Goal: Participate in discussion: Engage in conversation with other users on a specific topic

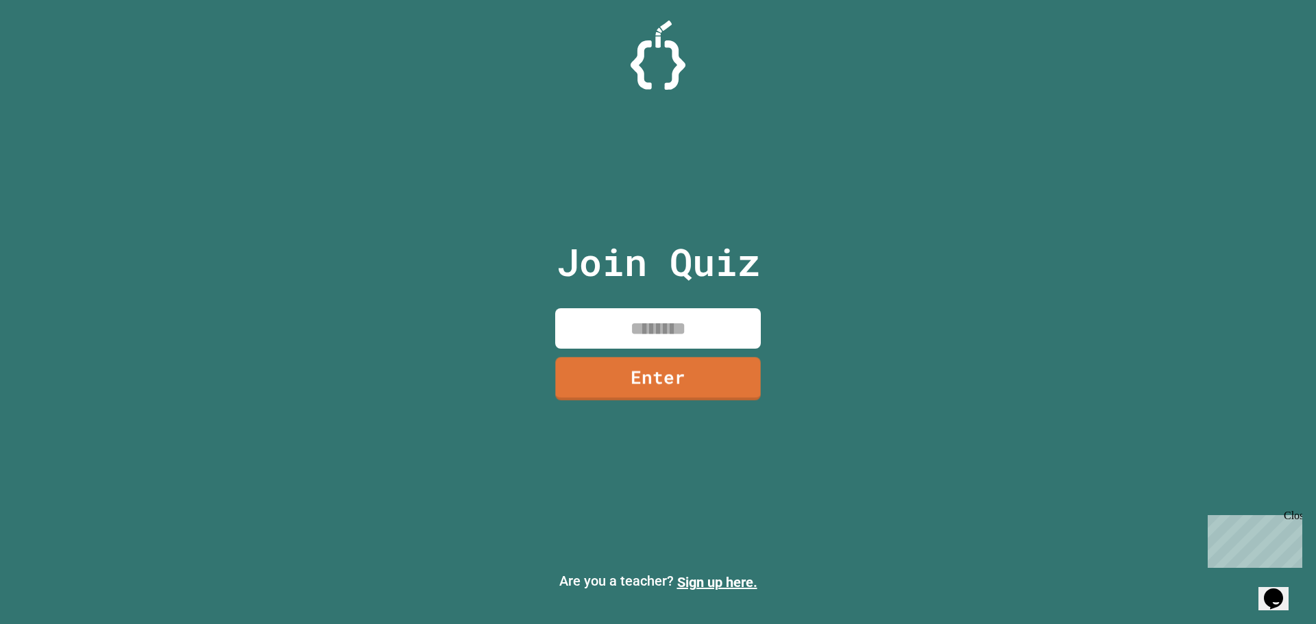
click at [668, 325] on input at bounding box center [658, 328] width 206 height 40
type input "********"
click at [709, 386] on link "Enter" at bounding box center [657, 377] width 209 height 45
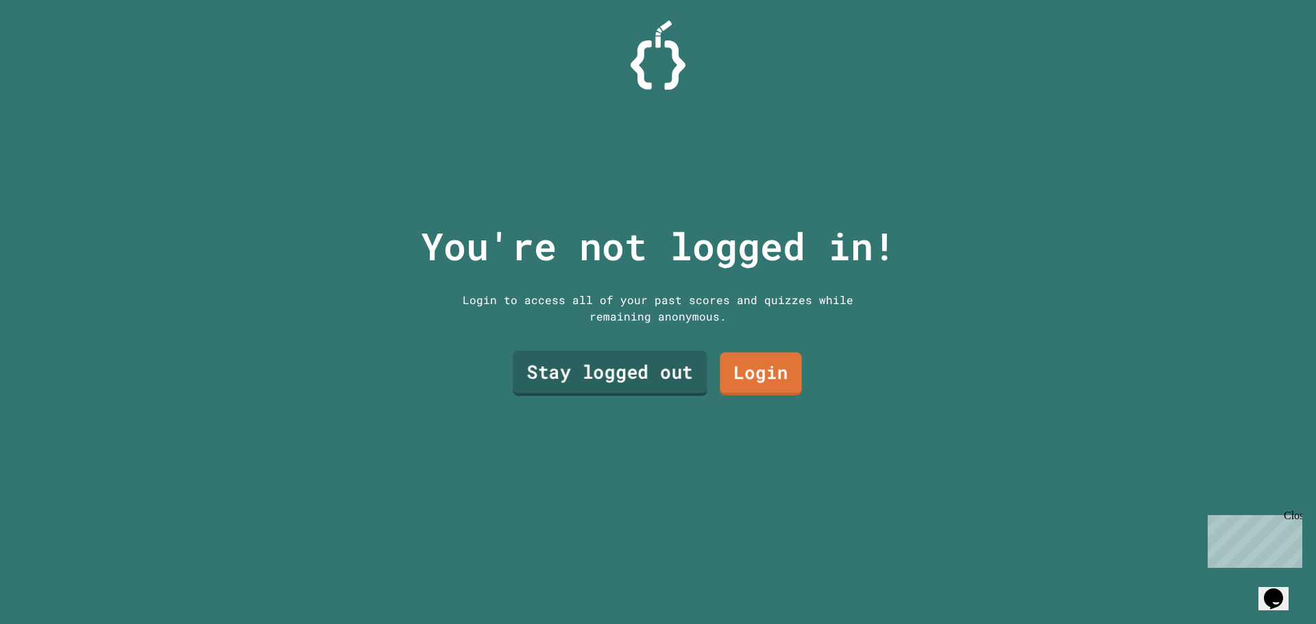
click at [616, 373] on link "Stay logged out" at bounding box center [610, 373] width 195 height 45
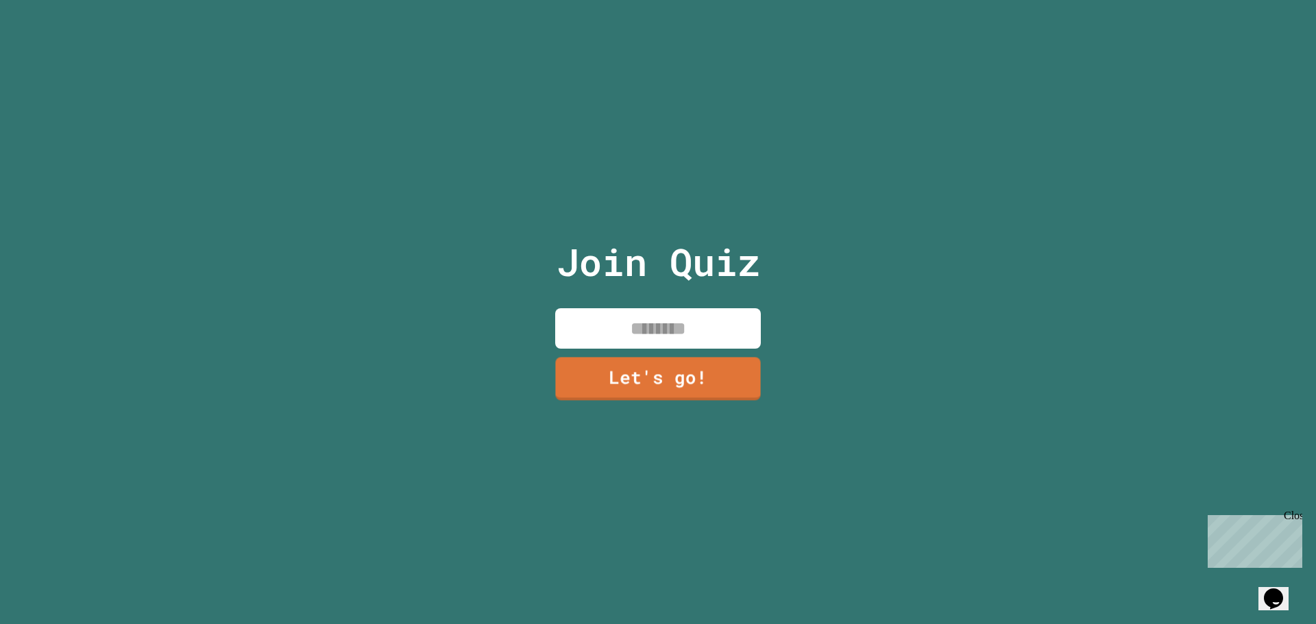
click at [661, 308] on input at bounding box center [658, 328] width 206 height 40
type input "*********"
click at [677, 362] on link "Let's go!" at bounding box center [658, 377] width 208 height 45
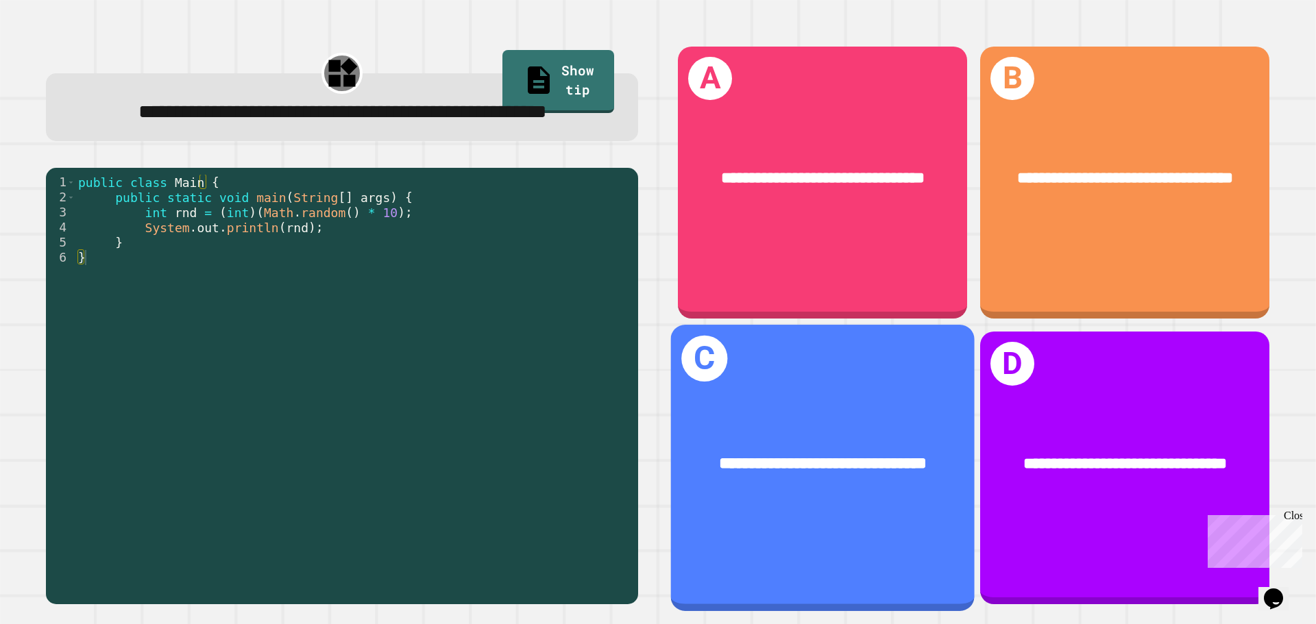
click at [776, 455] on span "**********" at bounding box center [822, 463] width 207 height 16
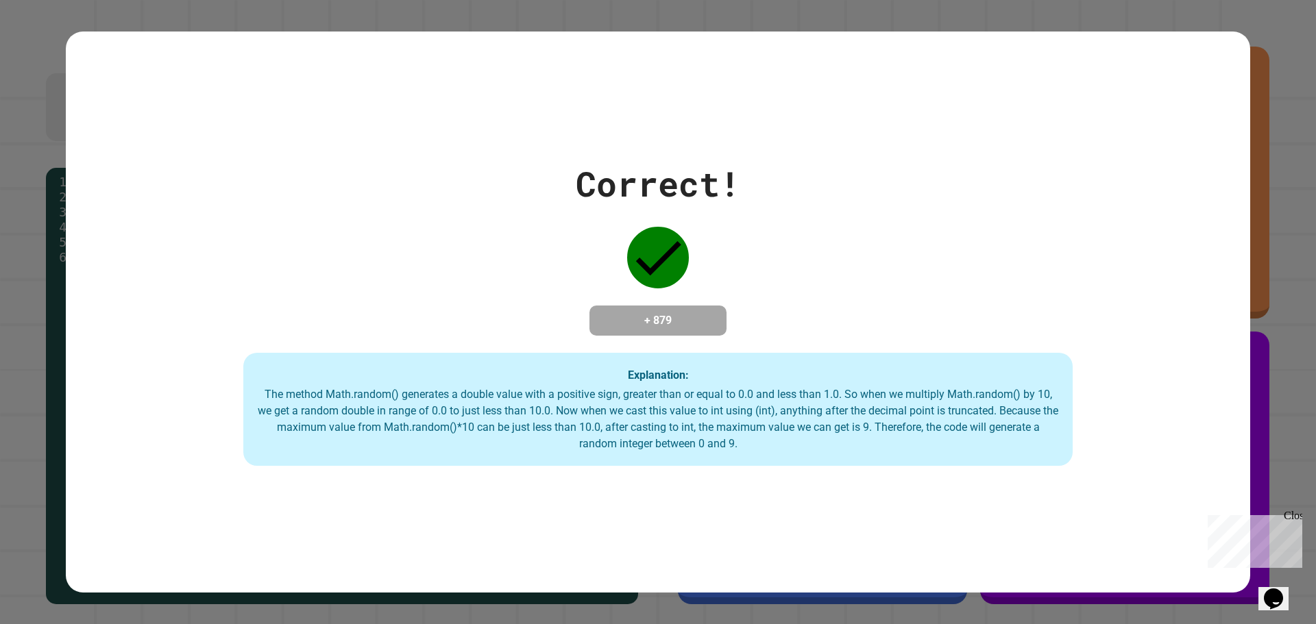
drag, startPoint x: 517, startPoint y: 121, endPoint x: 958, endPoint y: 569, distance: 628.4
click at [1022, 624] on html "**********" at bounding box center [658, 312] width 1316 height 624
drag, startPoint x: 832, startPoint y: 512, endPoint x: 798, endPoint y: 498, distance: 36.9
click at [820, 506] on div "Correct! + 879 Explanation: The method Math.random() generates a double value w…" at bounding box center [658, 313] width 1184 height 562
click at [869, 518] on div "Correct! + 879 Explanation: The method Math.random() generates a double value w…" at bounding box center [658, 313] width 1184 height 562
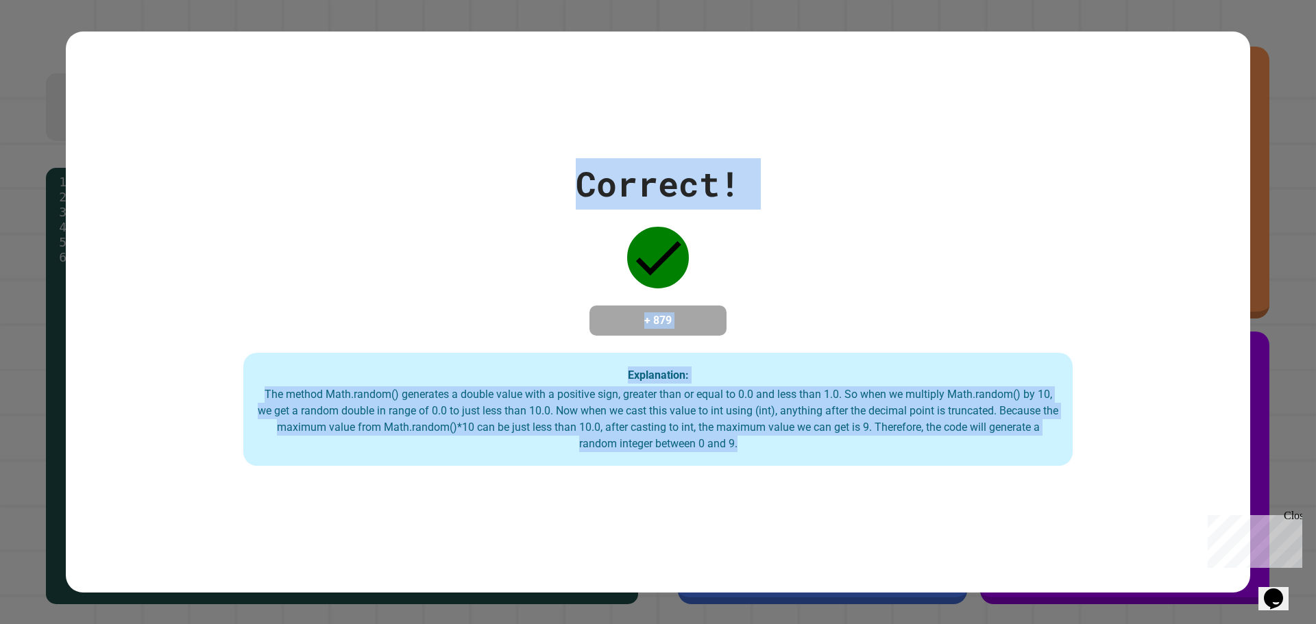
drag, startPoint x: 905, startPoint y: 517, endPoint x: 365, endPoint y: 52, distance: 712.8
click at [365, 52] on div "Correct! + 879 Explanation: The method Math.random() generates a double value w…" at bounding box center [658, 313] width 1184 height 562
drag, startPoint x: 365, startPoint y: 52, endPoint x: 924, endPoint y: 523, distance: 730.9
click at [924, 523] on div "Correct! + 879 Explanation: The method Math.random() generates a double value w…" at bounding box center [658, 313] width 1184 height 562
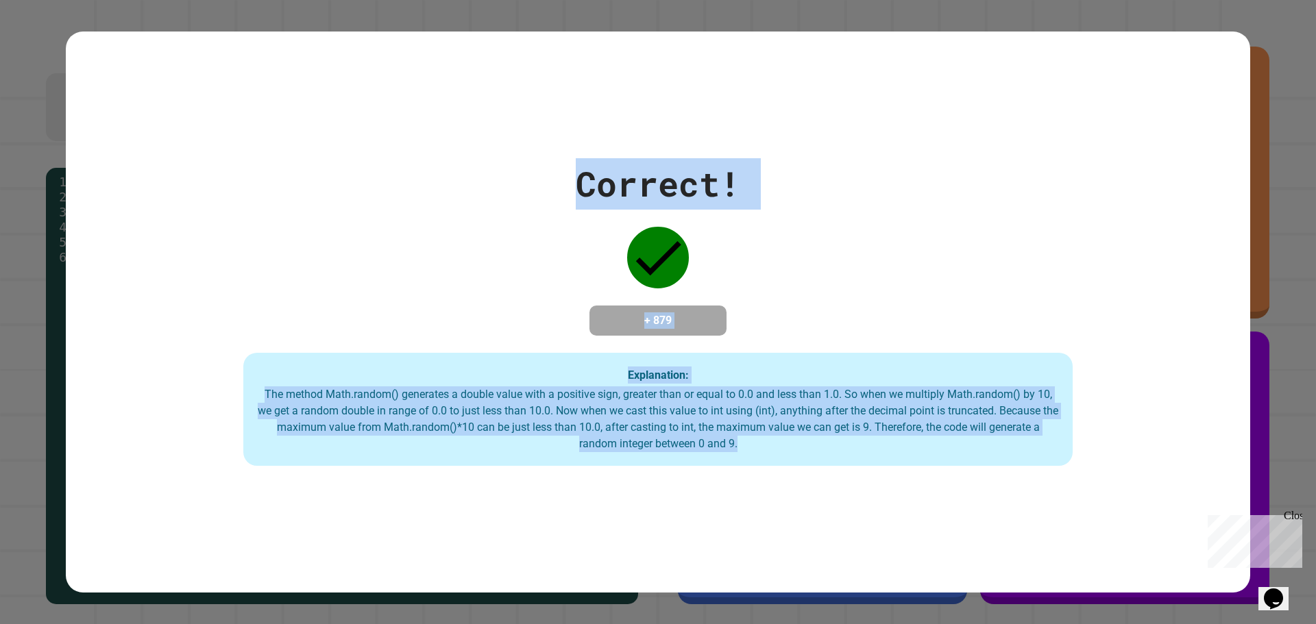
click at [924, 523] on div "Correct! + 879 Explanation: The method Math.random() generates a double value w…" at bounding box center [658, 313] width 1184 height 562
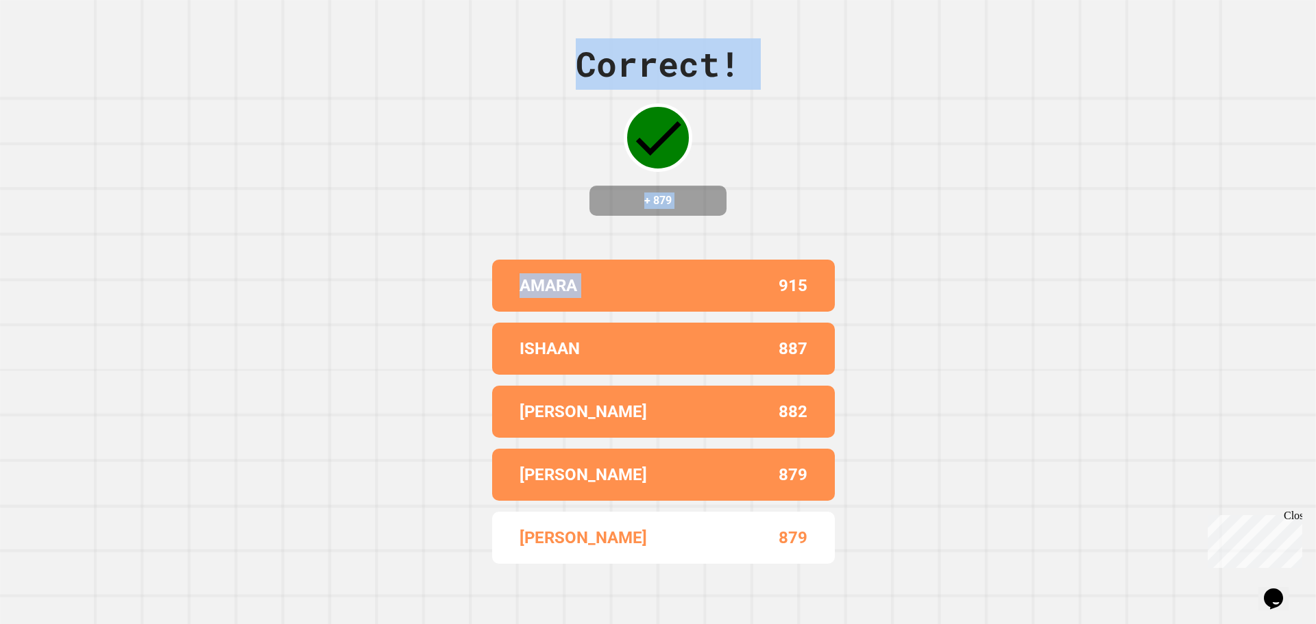
drag, startPoint x: 924, startPoint y: 523, endPoint x: 614, endPoint y: 231, distance: 425.6
click at [614, 231] on div "Correct! + 879 AMARA 915 ISHAAN 887 [PERSON_NAME] 882 [PERSON_NAME] 879 [PERSON…" at bounding box center [658, 312] width 1316 height 624
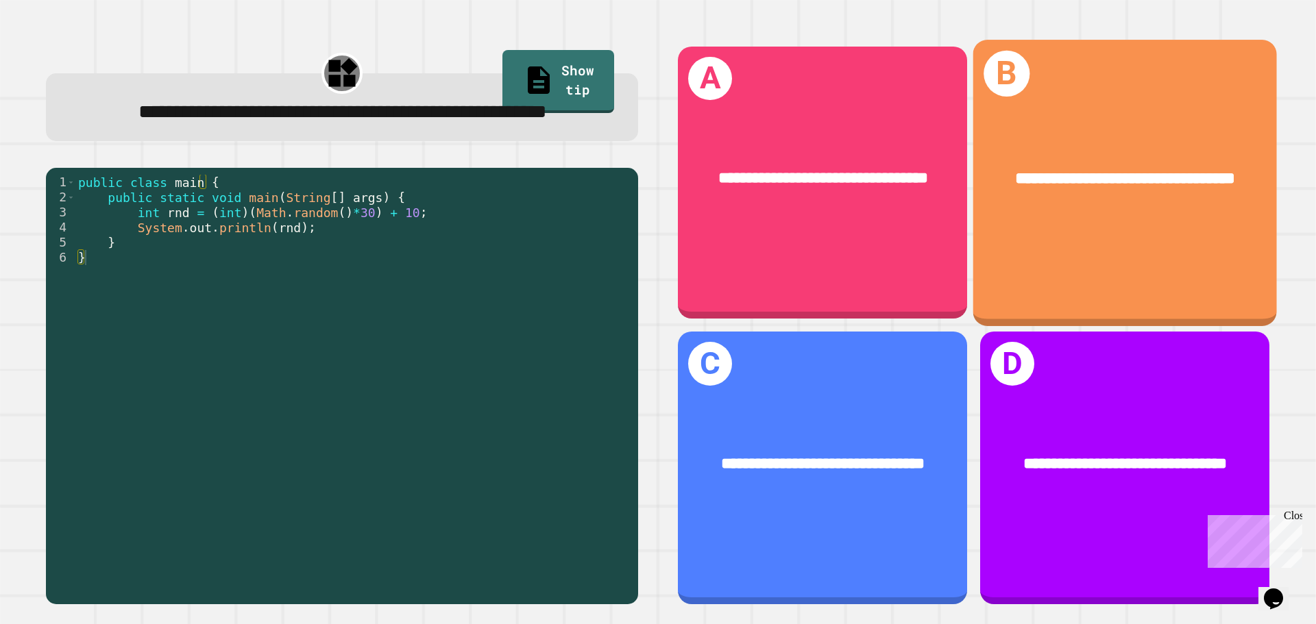
click at [1089, 243] on div "**********" at bounding box center [1125, 183] width 304 height 286
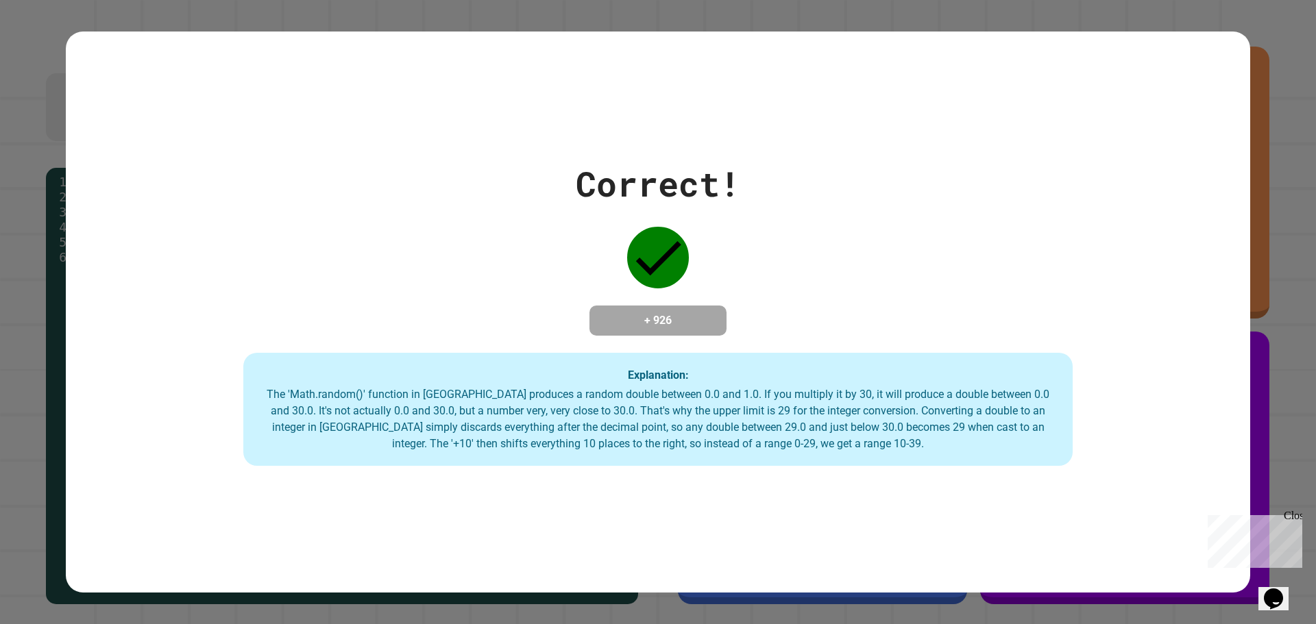
click at [1294, 517] on div "Close" at bounding box center [1291, 518] width 17 height 17
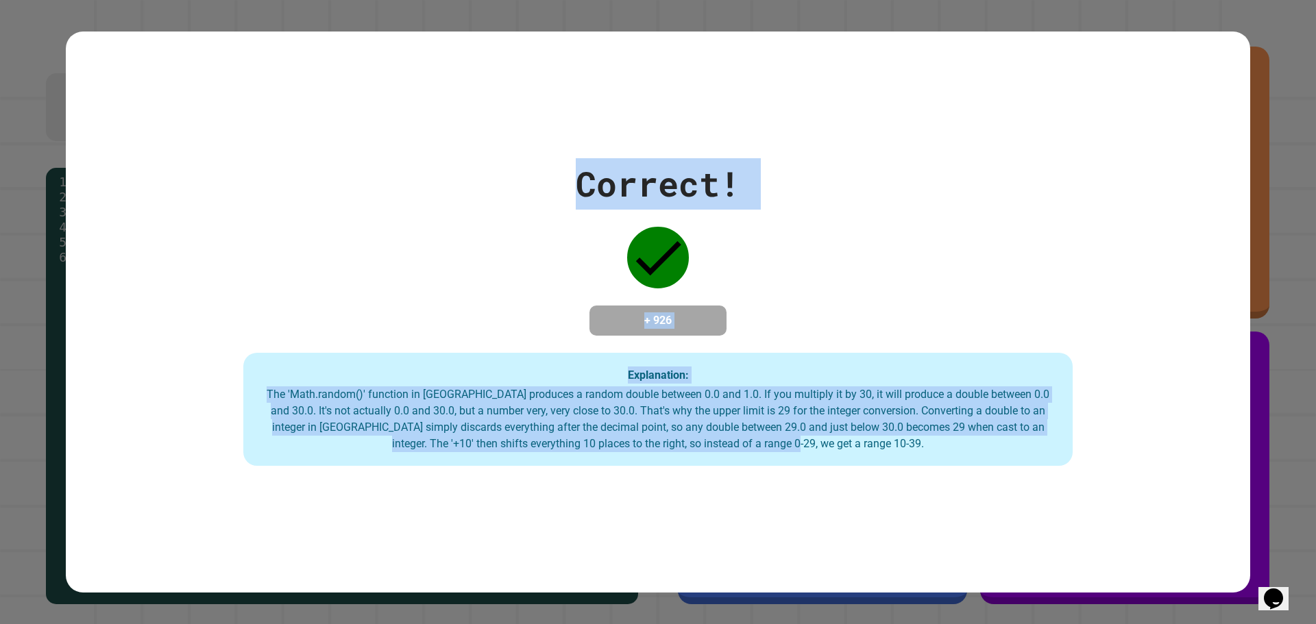
drag, startPoint x: 959, startPoint y: 527, endPoint x: 473, endPoint y: 153, distance: 612.6
click at [473, 153] on div "Correct! + 926 Explanation: The 'Math.random()' function in [GEOGRAPHIC_DATA] p…" at bounding box center [658, 313] width 1184 height 562
click at [473, 158] on div "Correct! + 926 Explanation: The 'Math.random()' function in [GEOGRAPHIC_DATA] p…" at bounding box center [658, 312] width 1184 height 308
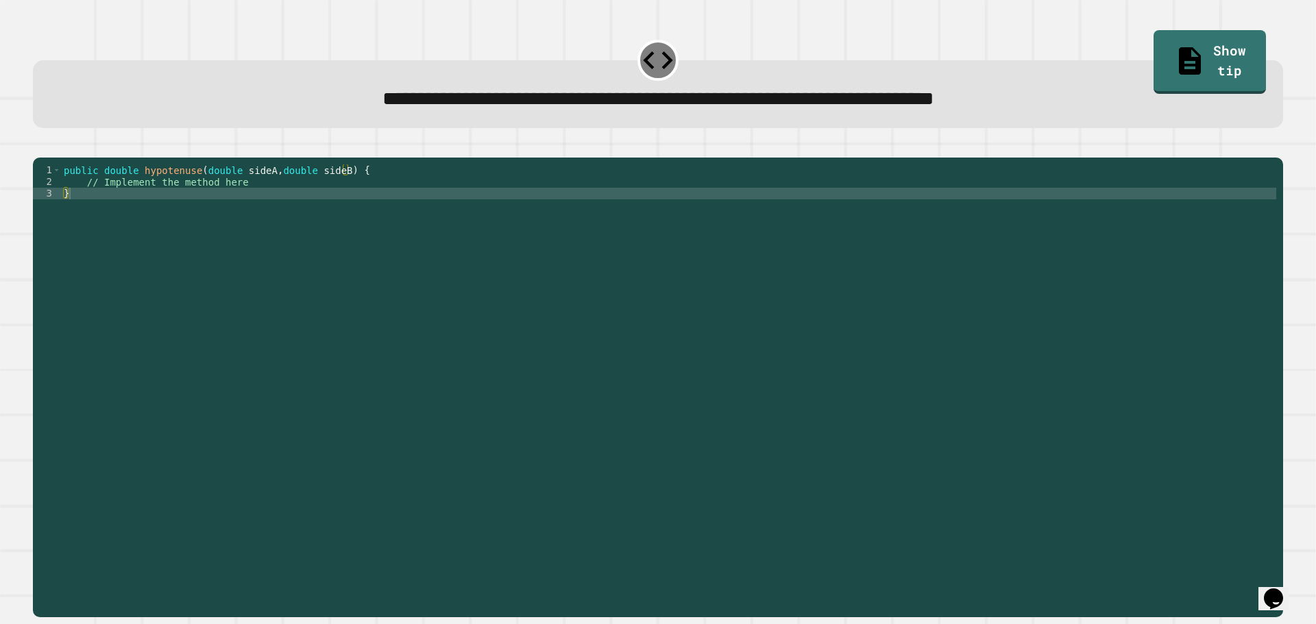
click at [284, 199] on div "public double hypotenuse ( double sideA , double sideB ) { // Implement the met…" at bounding box center [668, 373] width 1215 height 419
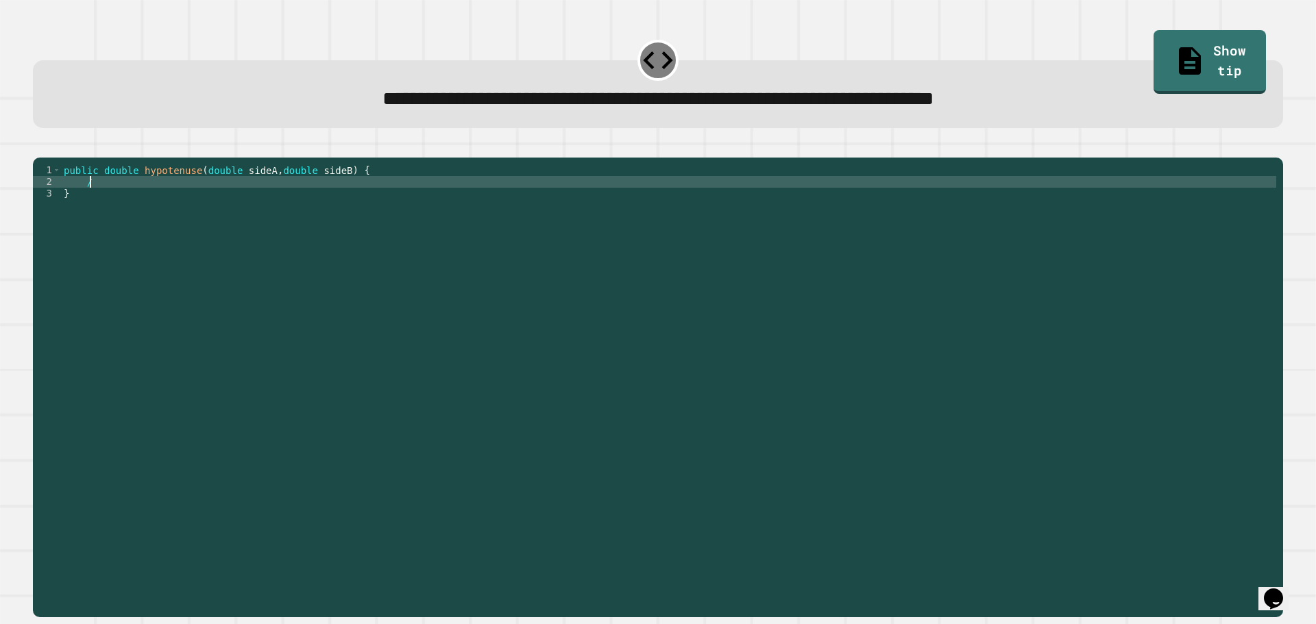
type textarea "*"
type textarea "**********"
click at [284, 199] on div "public double hypotenuse ( double sideA , double sideB ) { h = ( sideA * sideA …" at bounding box center [668, 373] width 1215 height 419
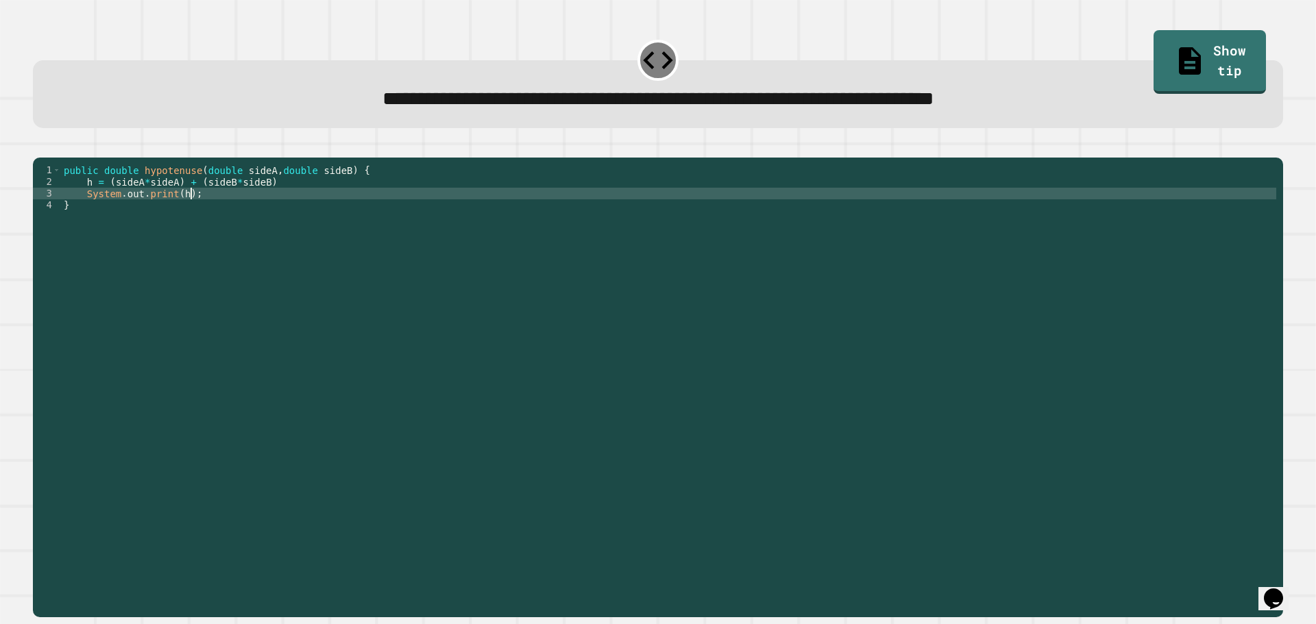
scroll to position [0, 8]
click at [284, 199] on div "public double hypotenuse ( double sideA , double sideB ) { h = ( sideA * sideA …" at bounding box center [668, 373] width 1215 height 419
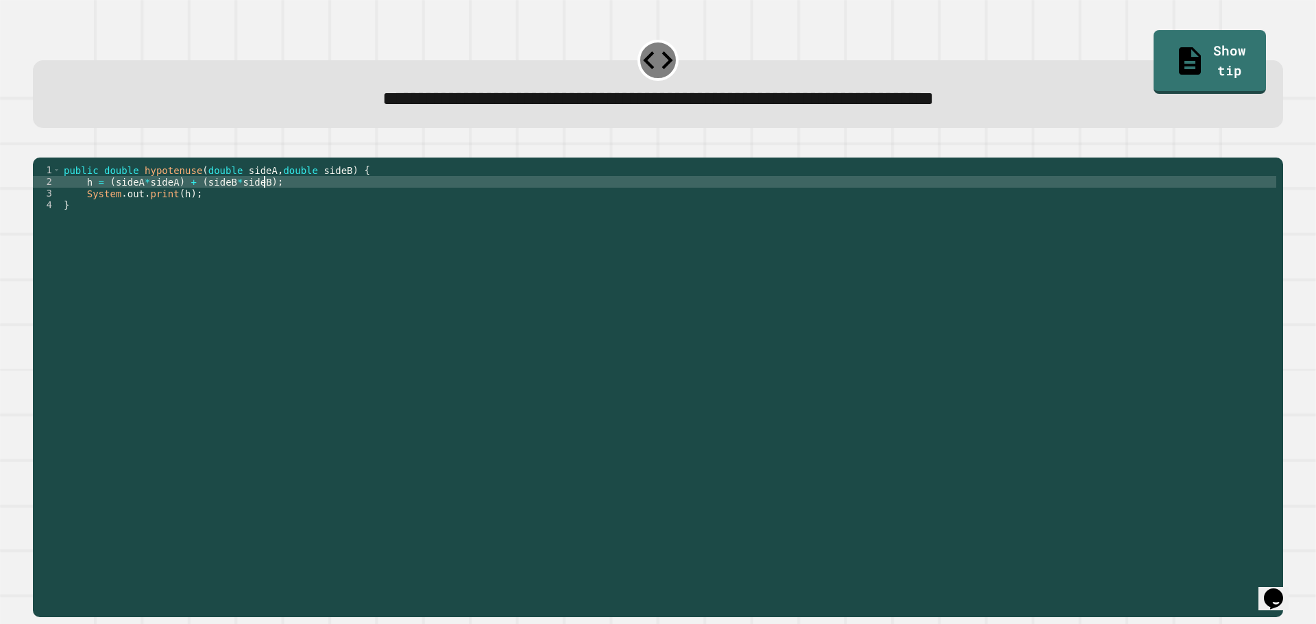
scroll to position [0, 13]
click at [40, 147] on button "button" at bounding box center [40, 147] width 0 height 0
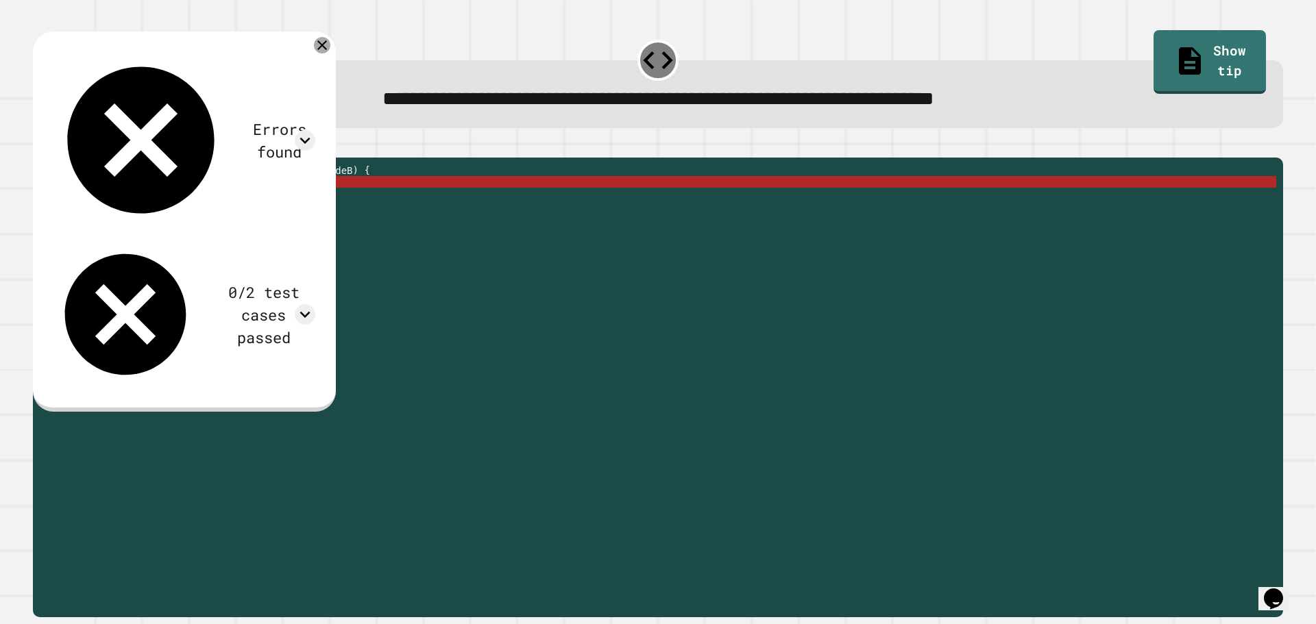
click at [330, 47] on icon at bounding box center [322, 45] width 16 height 16
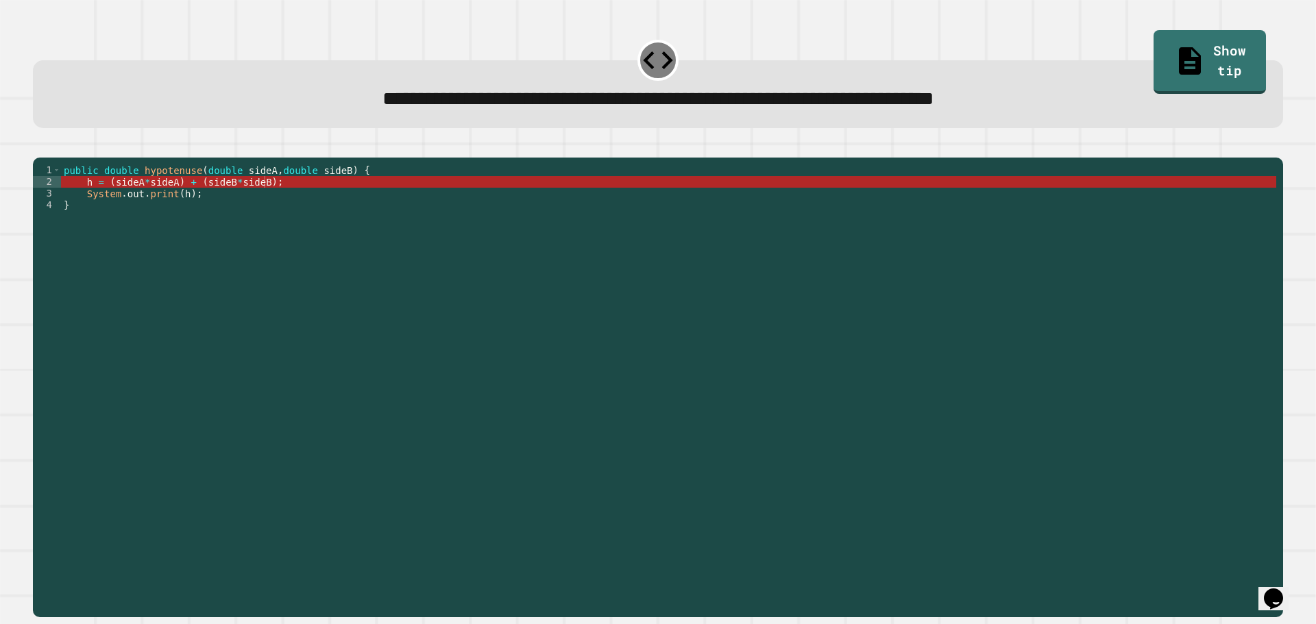
click at [343, 190] on div "public double hypotenuse ( double sideA , double sideB ) { h = ( sideA * sideA …" at bounding box center [668, 373] width 1215 height 419
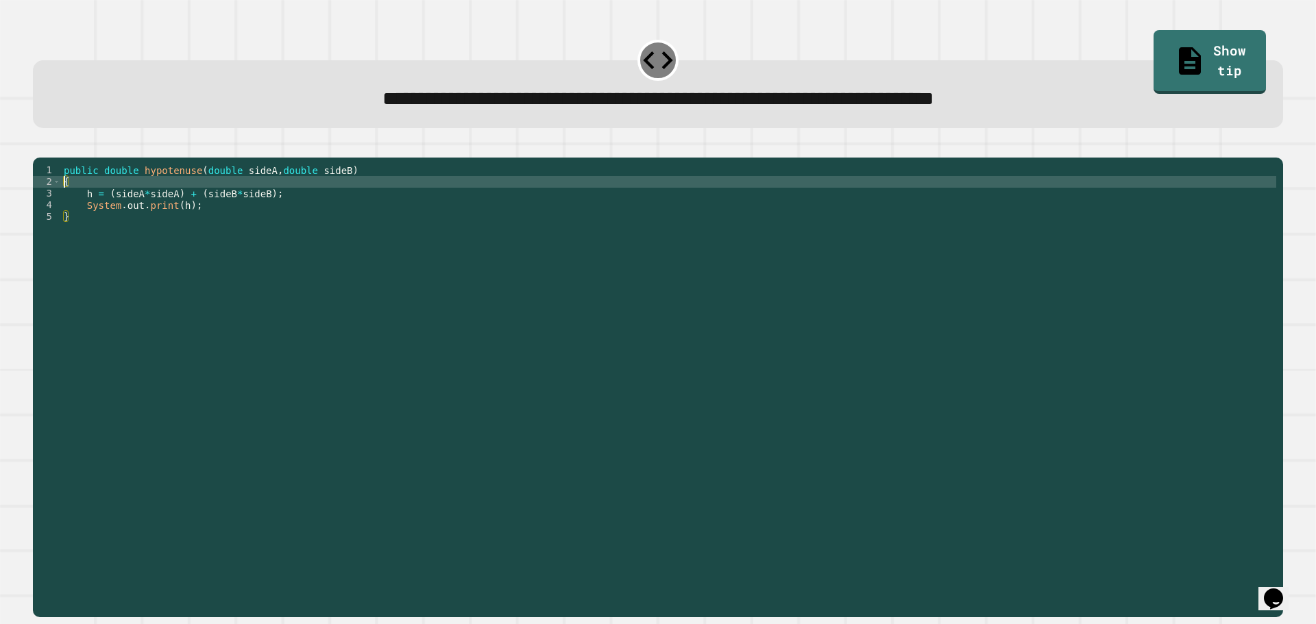
scroll to position [0, 0]
click at [82, 212] on div "public double hypotenuse ( double sideA , double sideB ) { h = ( sideA * sideA …" at bounding box center [668, 373] width 1215 height 419
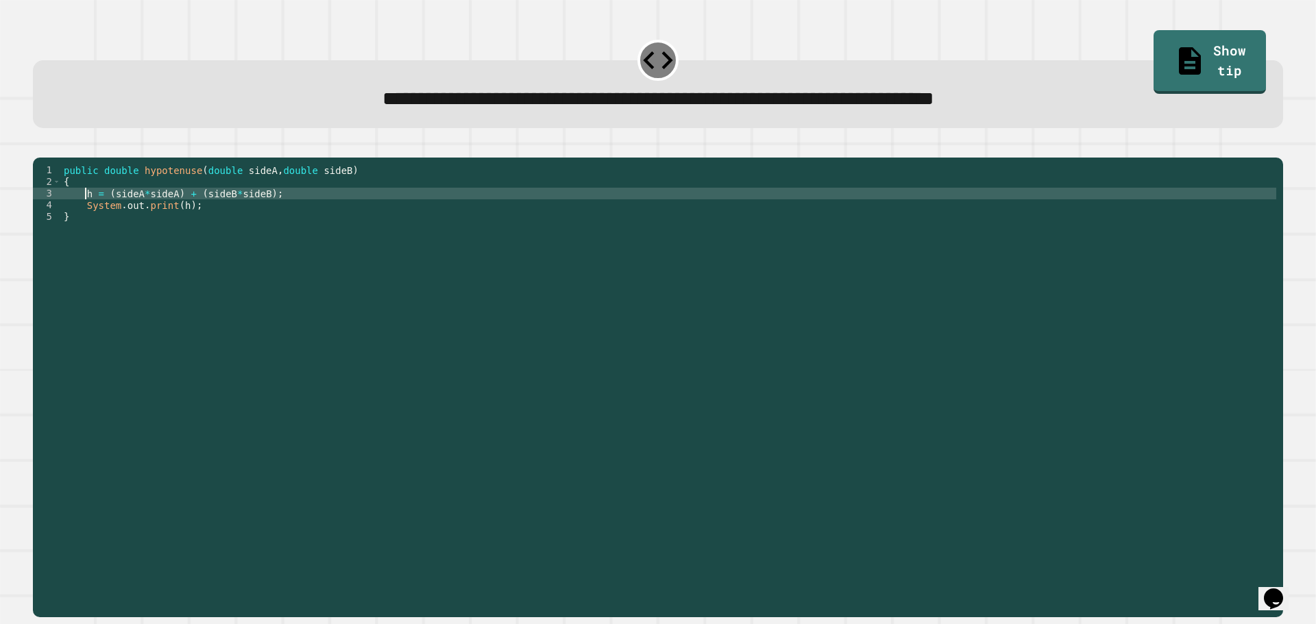
type textarea "**********"
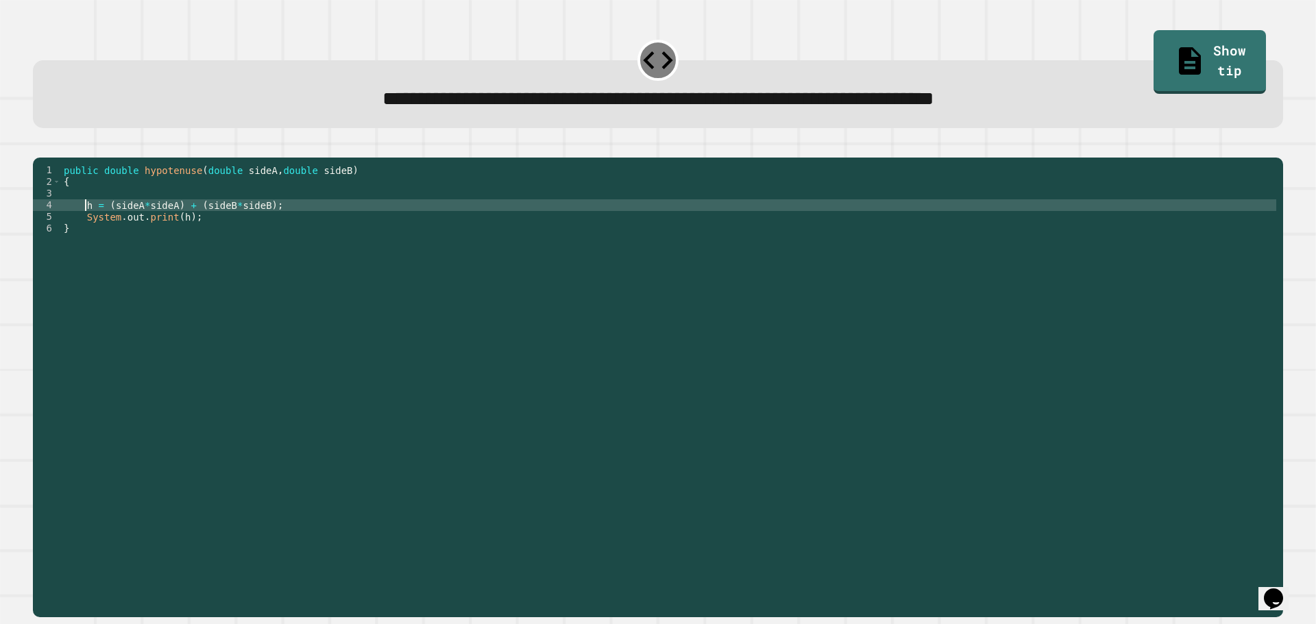
scroll to position [0, 1]
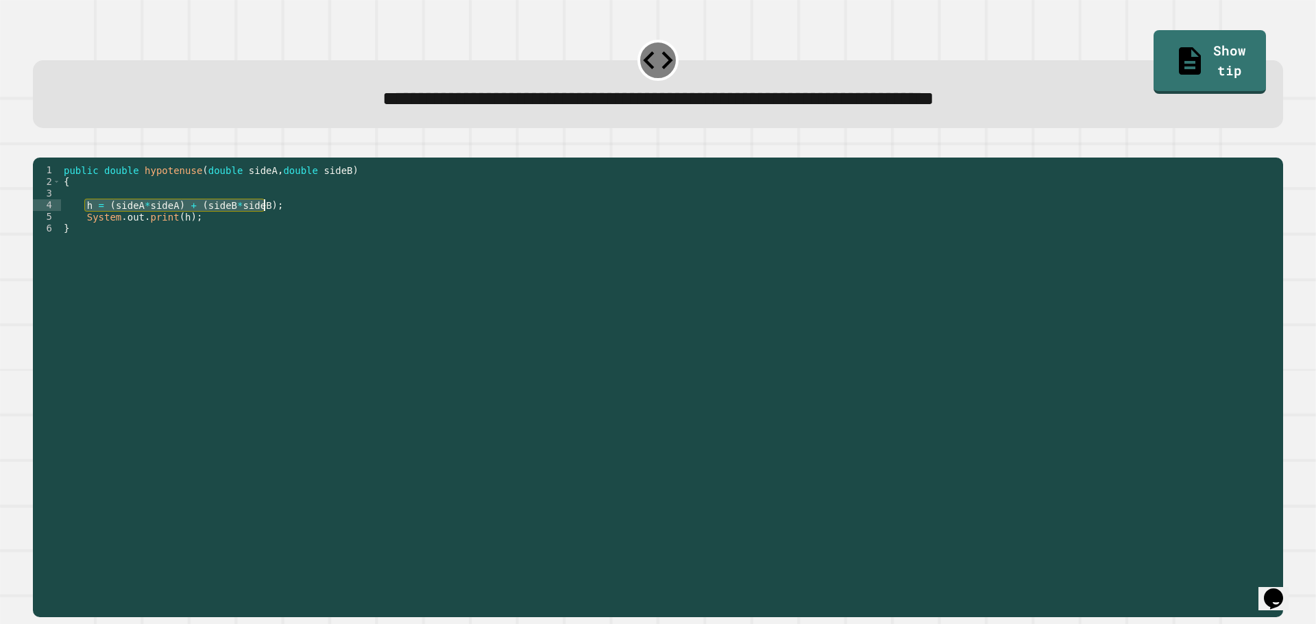
drag, startPoint x: 84, startPoint y: 225, endPoint x: 277, endPoint y: 227, distance: 192.5
click at [277, 227] on div "public double hypotenuse ( double sideA , double sideB ) { h = ( sideA * sideA …" at bounding box center [668, 373] width 1215 height 419
type textarea "**********"
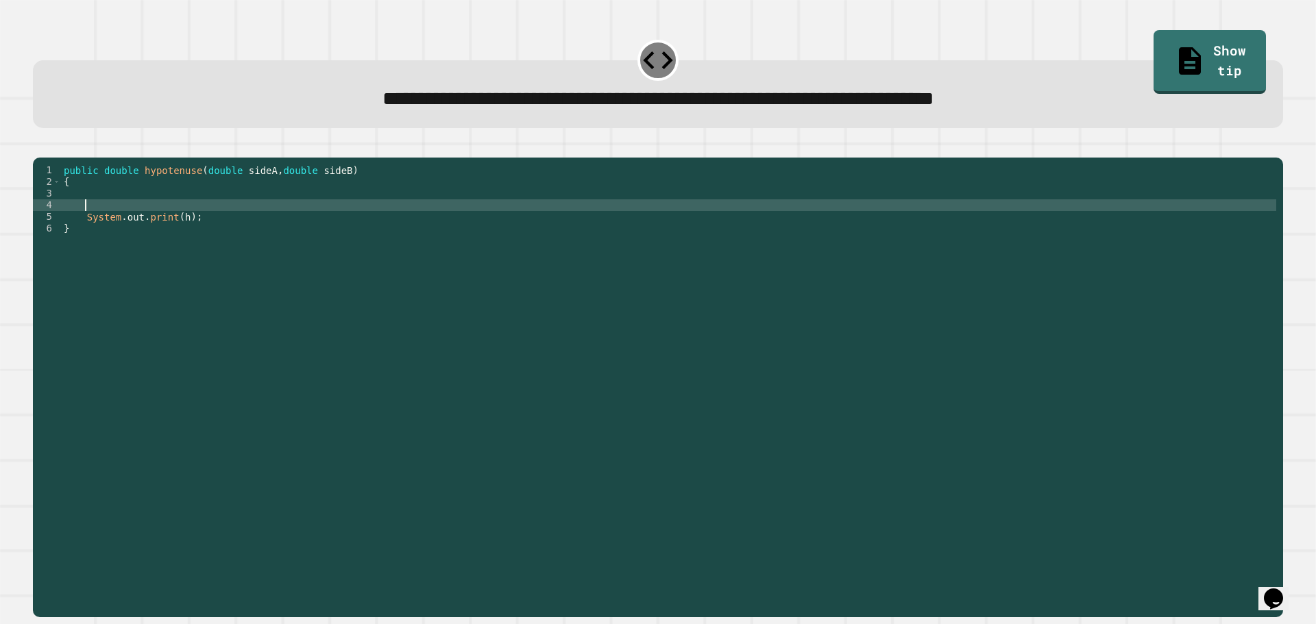
scroll to position [0, 0]
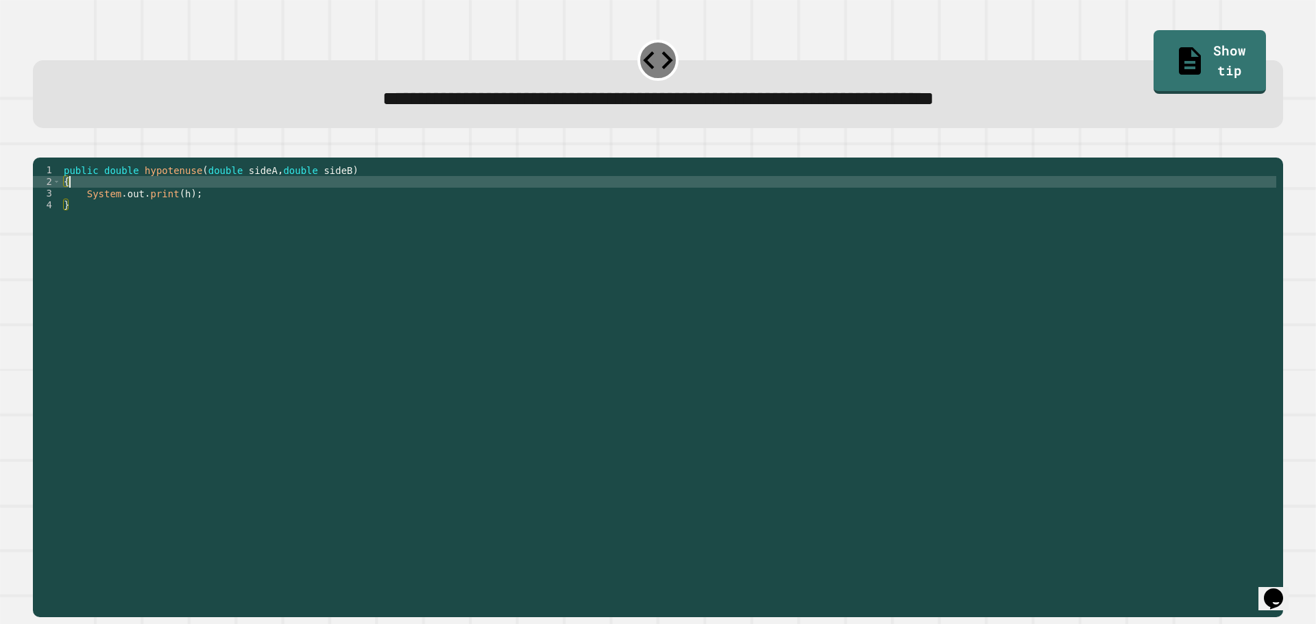
click at [179, 217] on div "public double hypotenuse ( double sideA , double sideB ) { System . out . print…" at bounding box center [668, 373] width 1215 height 419
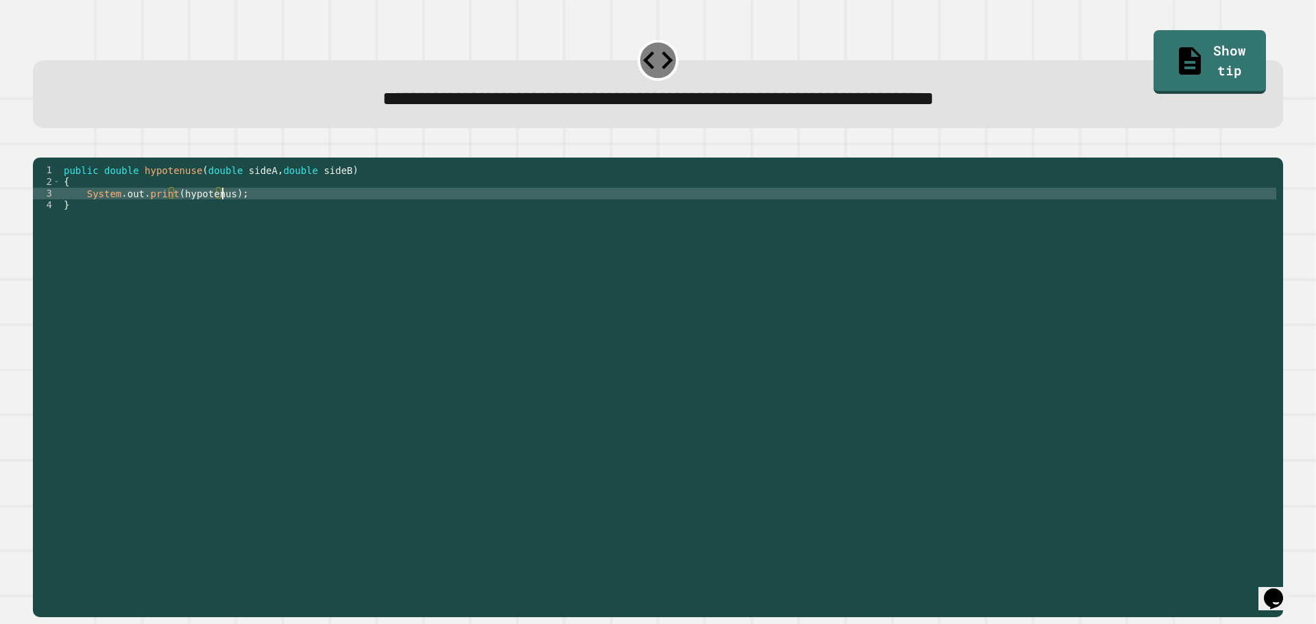
scroll to position [0, 12]
type textarea "*"
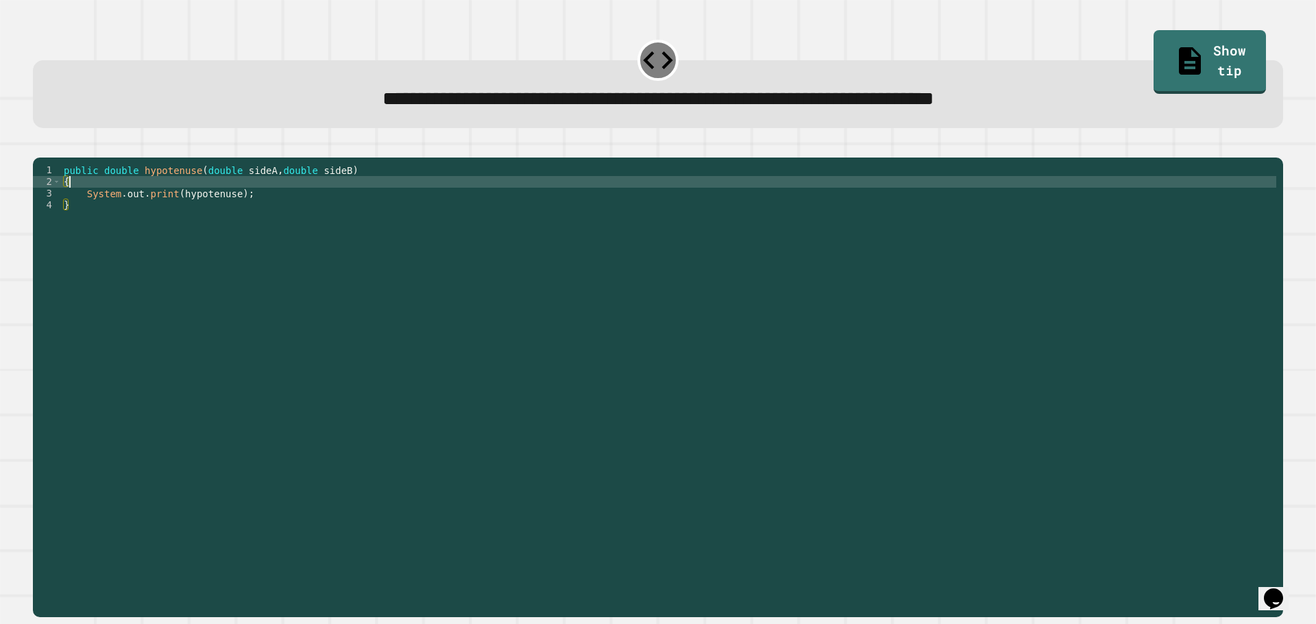
scroll to position [0, 1]
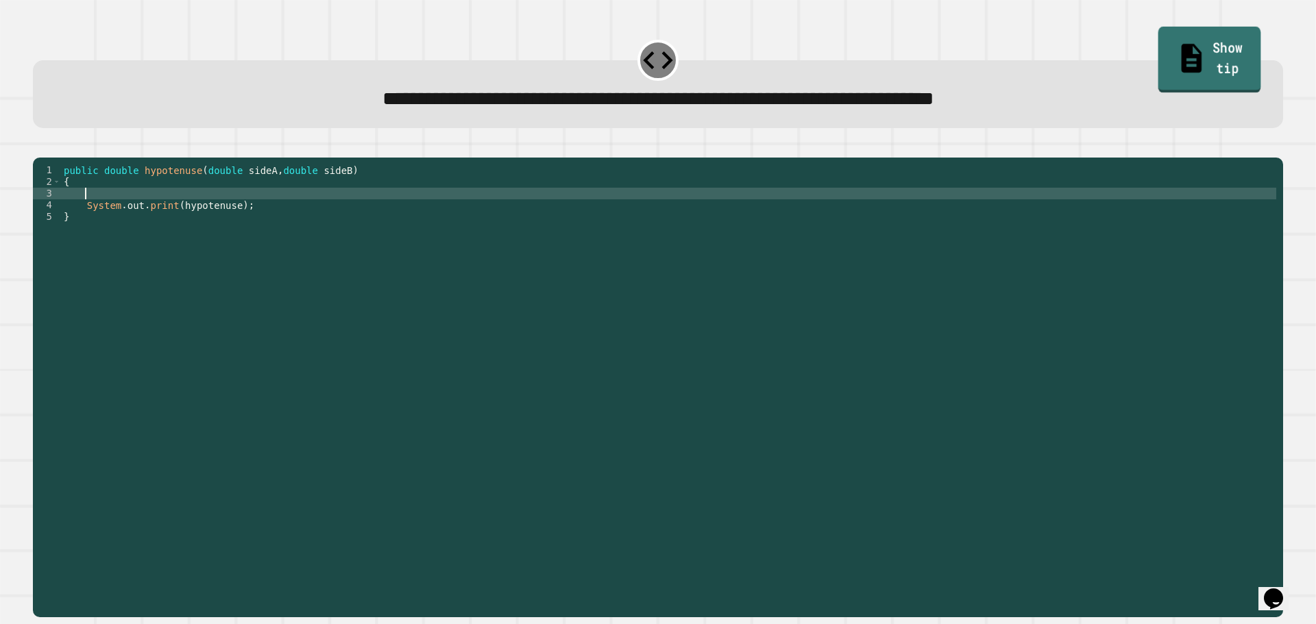
click at [1236, 54] on link "Show tip" at bounding box center [1209, 60] width 103 height 66
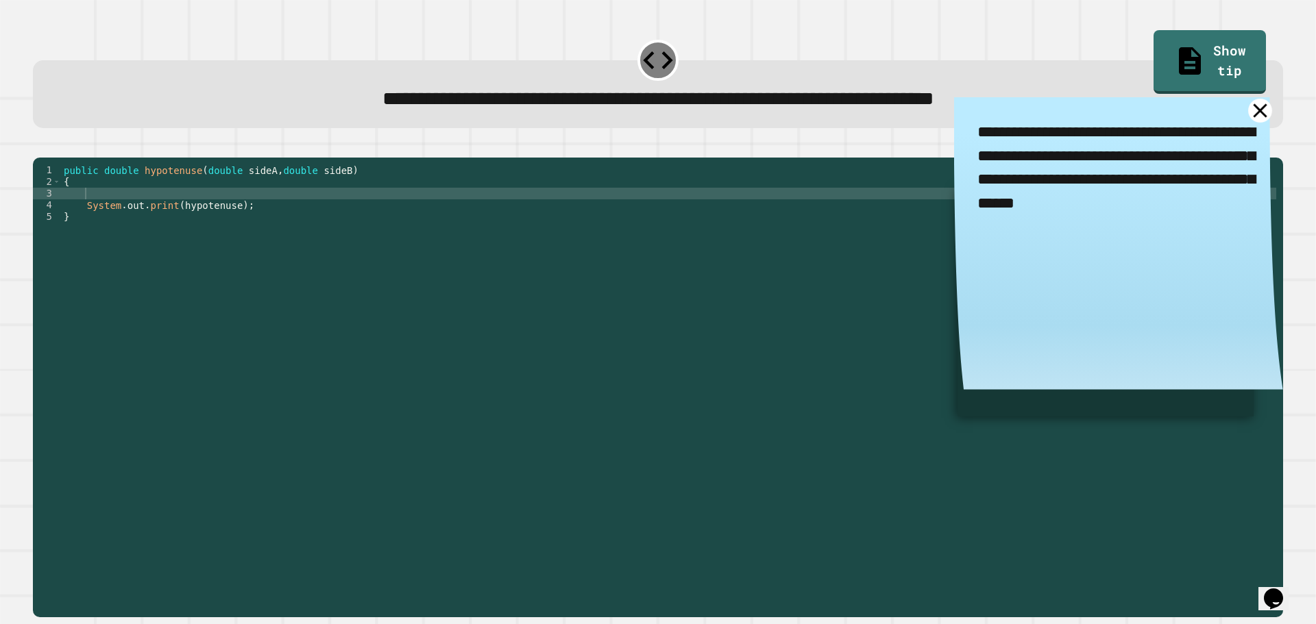
click at [1248, 117] on icon at bounding box center [1260, 111] width 24 height 24
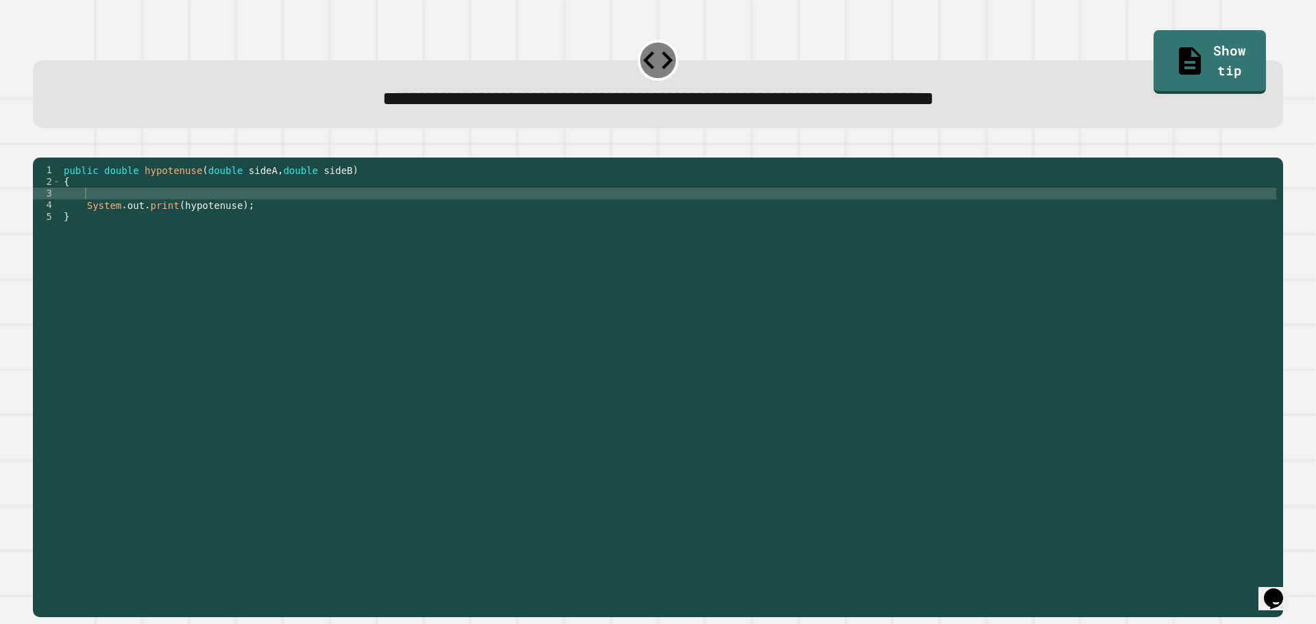
click at [171, 212] on div "public double hypotenuse ( double sideA , double sideB ) { System . out . print…" at bounding box center [668, 373] width 1215 height 419
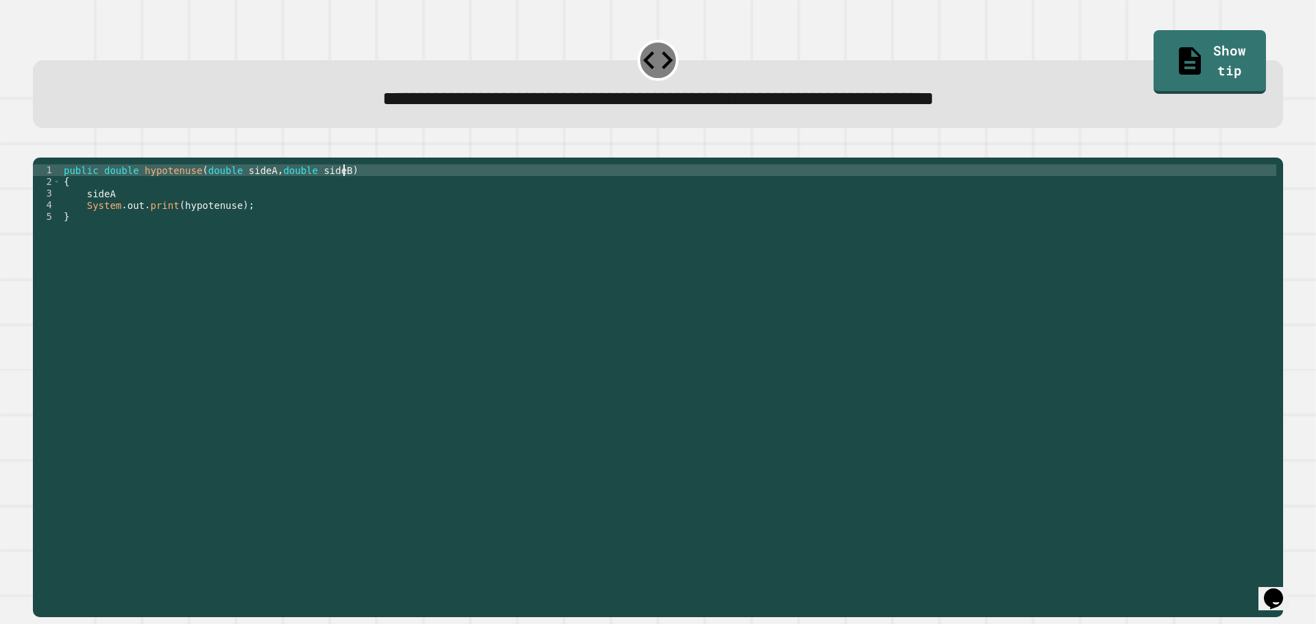
click at [372, 192] on div "public double hypotenuse ( double sideA , double sideB ) { sideA System . out .…" at bounding box center [668, 373] width 1215 height 419
type textarea "**********"
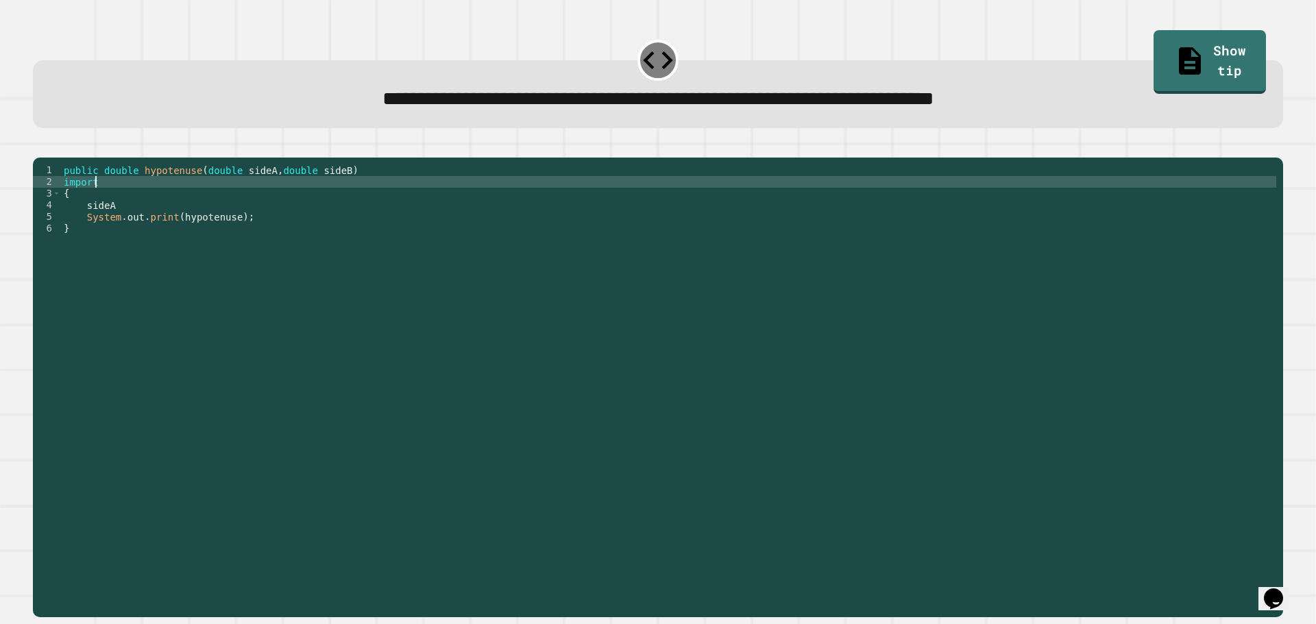
scroll to position [0, 1]
type textarea "*****"
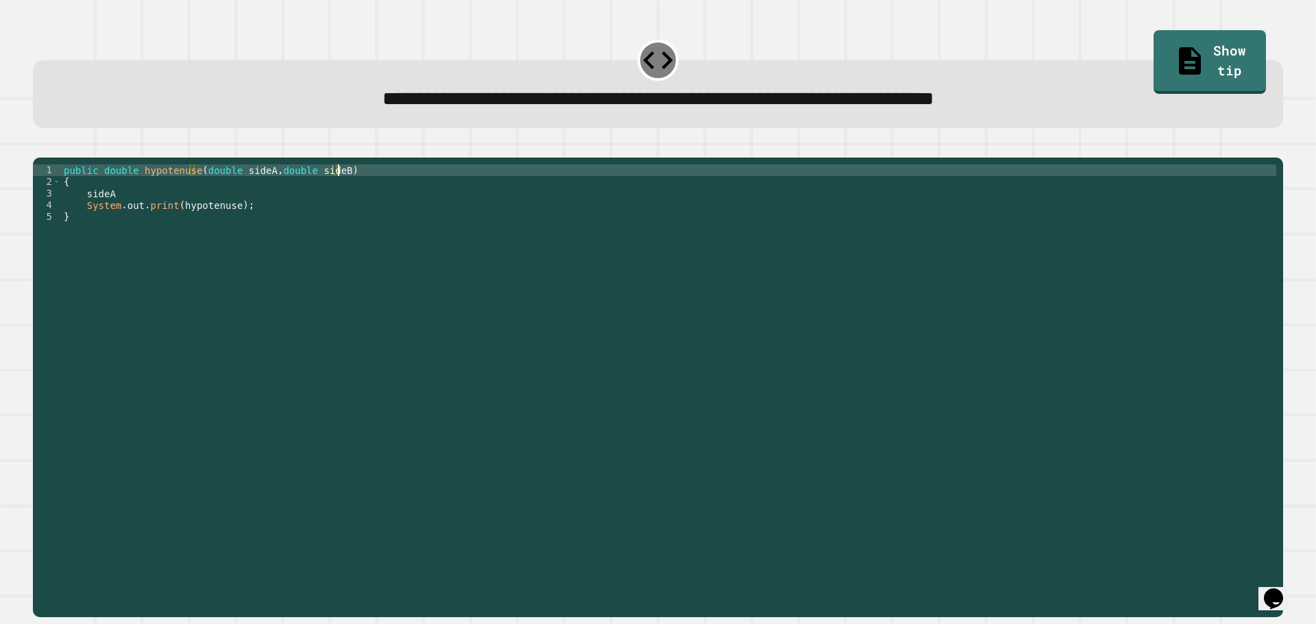
click at [149, 219] on div "public double hypotenuse ( double sideA , double sideB ) { sideA System . out .…" at bounding box center [668, 373] width 1215 height 419
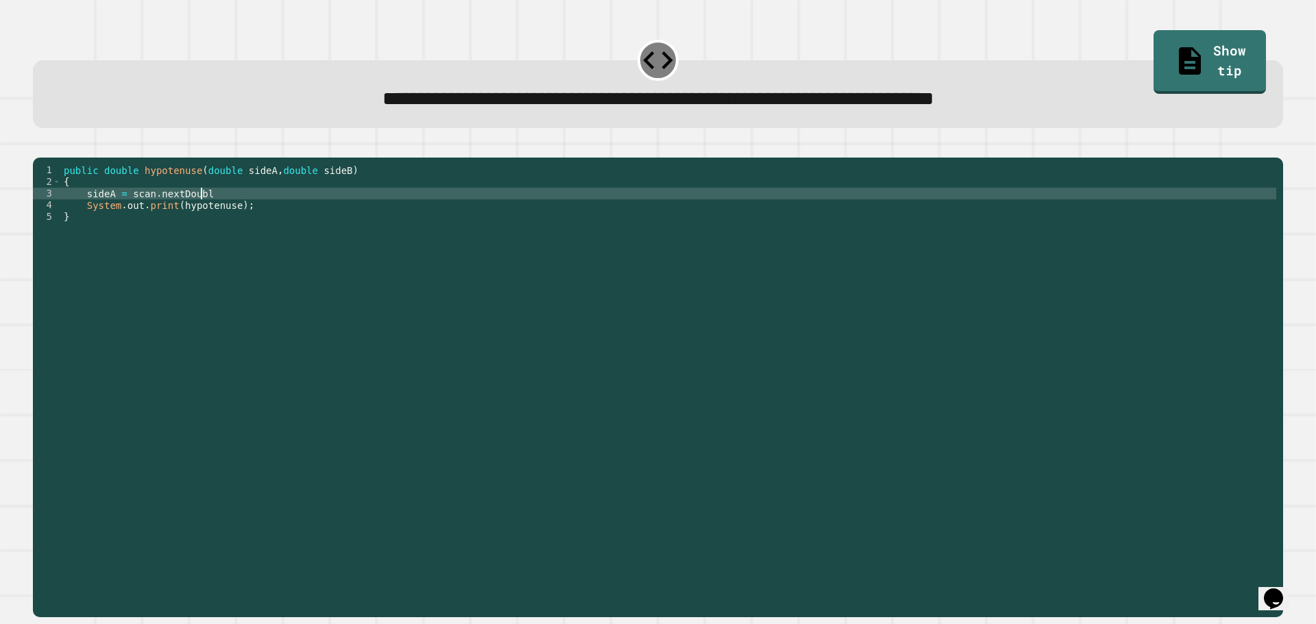
scroll to position [0, 9]
type textarea "**********"
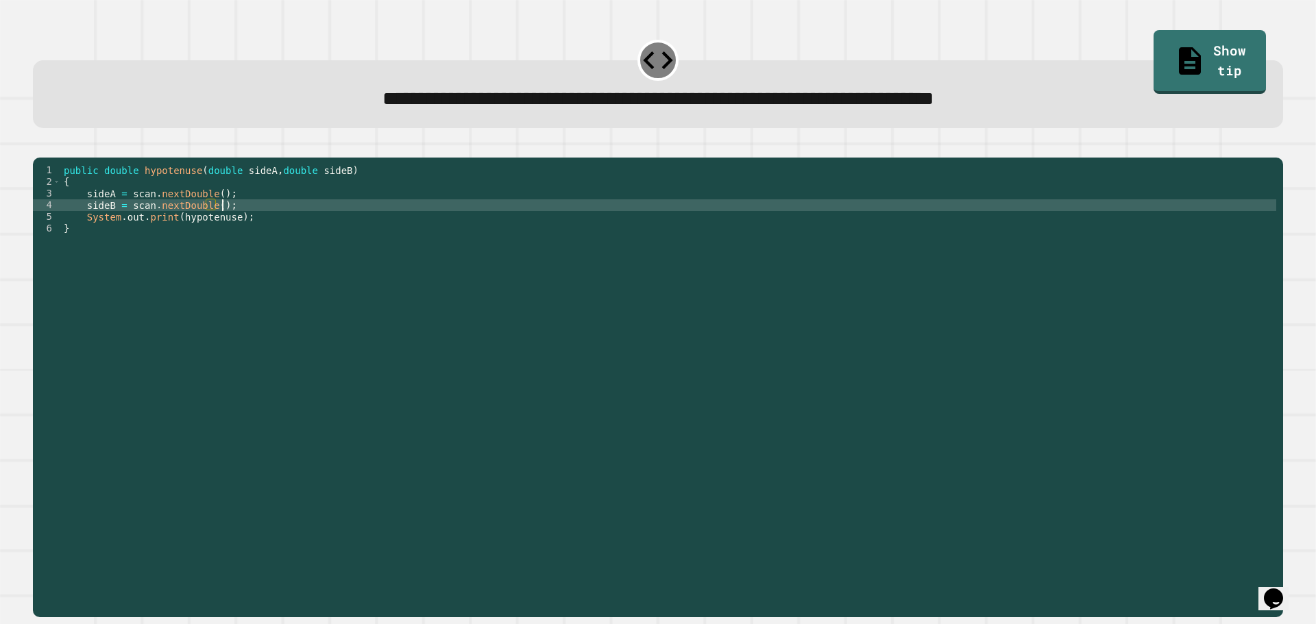
scroll to position [0, 10]
click at [199, 239] on div "public double hypotenuse ( double sideA , double sideB ) { sideA = scan . nextD…" at bounding box center [668, 373] width 1215 height 419
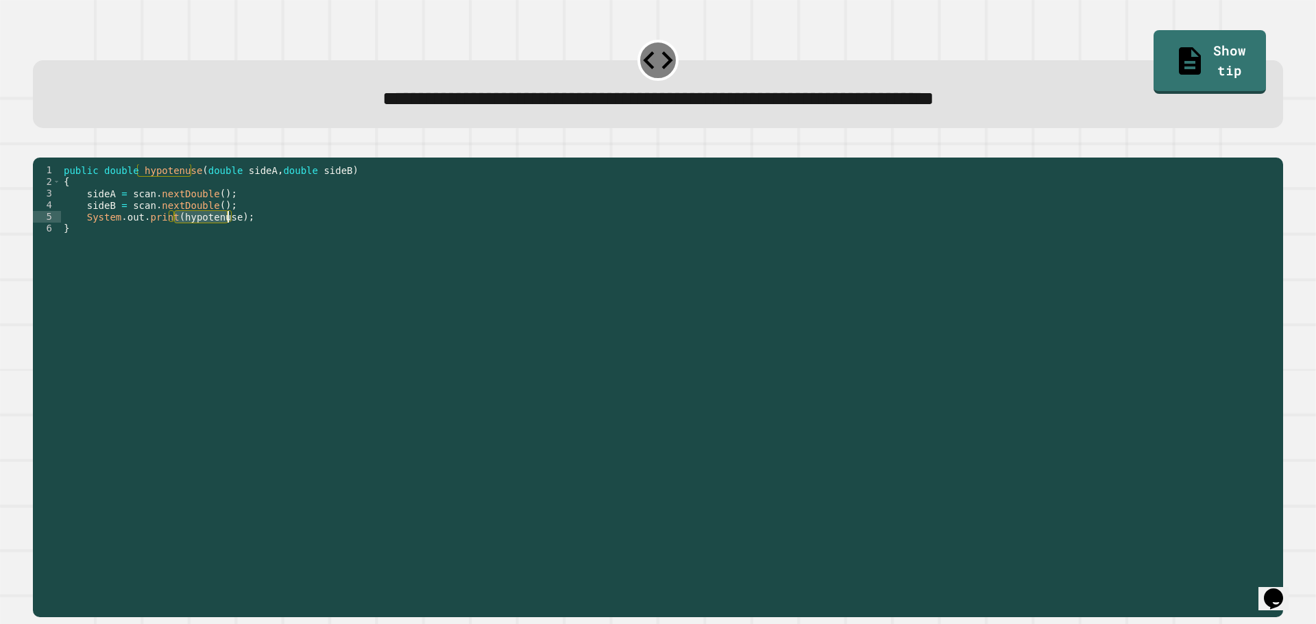
click at [199, 239] on div "public double hypotenuse ( double sideA , double sideB ) { sideA = scan . nextD…" at bounding box center [668, 373] width 1215 height 419
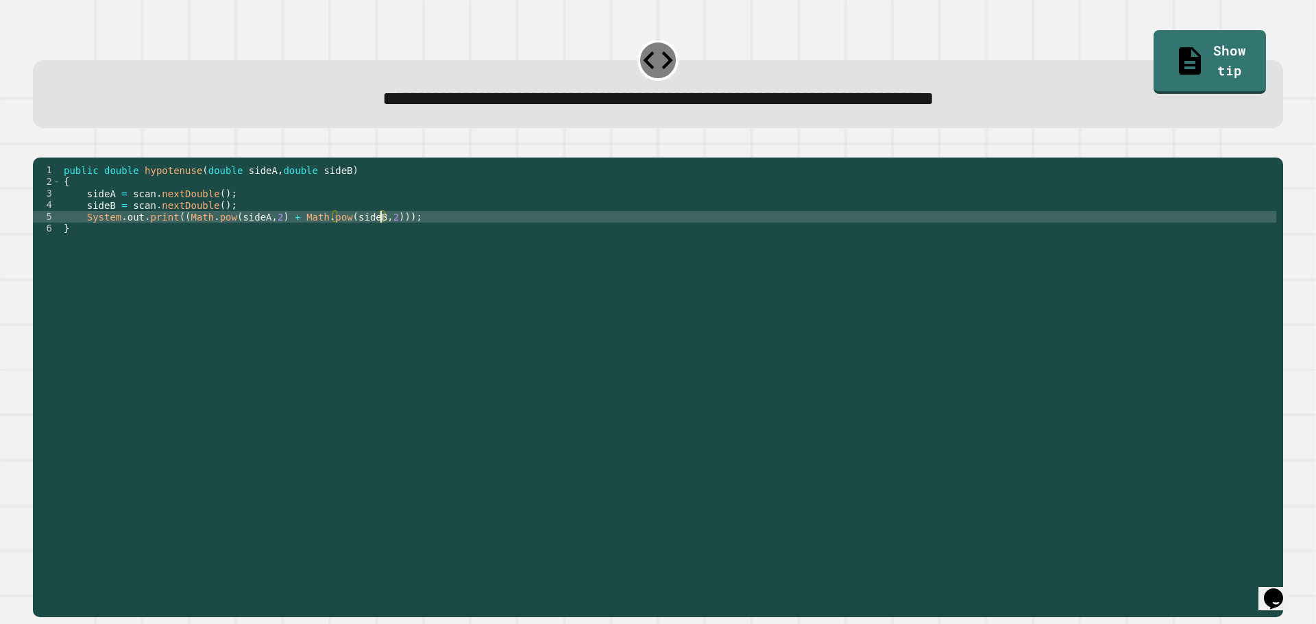
scroll to position [0, 23]
type textarea "**********"
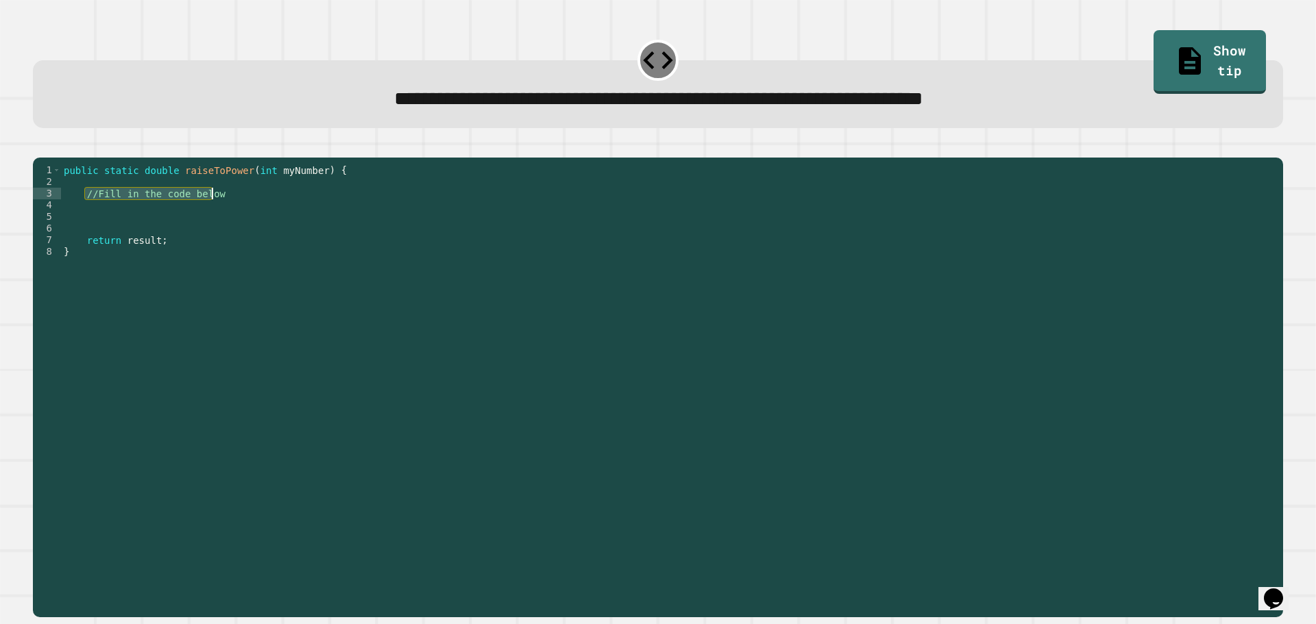
drag, startPoint x: 85, startPoint y: 214, endPoint x: 243, endPoint y: 212, distance: 158.3
click at [243, 212] on div "public static double raiseToPower ( int myNumber ) { //Fill in the code below r…" at bounding box center [668, 373] width 1215 height 419
type textarea "**********"
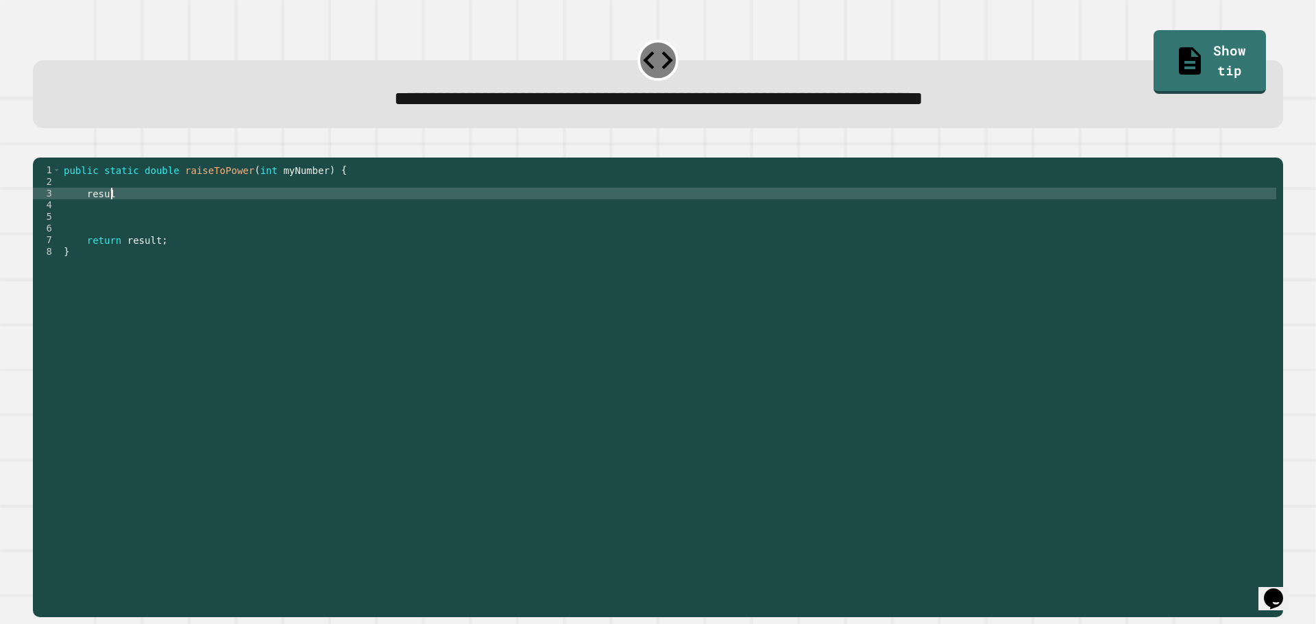
type textarea "******"
type textarea "*"
type textarea "**********"
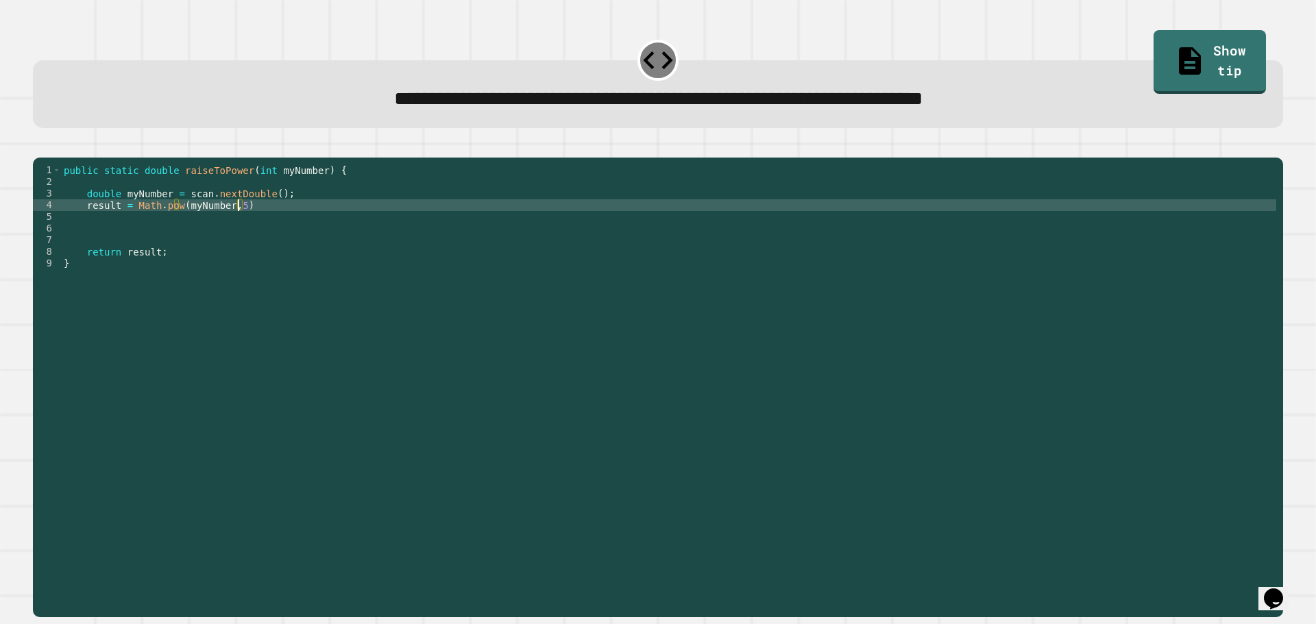
scroll to position [0, 12]
click at [268, 228] on div "public static double raiseToPower ( int myNumber ) { double myNumber = scan . n…" at bounding box center [668, 373] width 1215 height 419
click at [40, 147] on icon "button" at bounding box center [40, 147] width 0 height 0
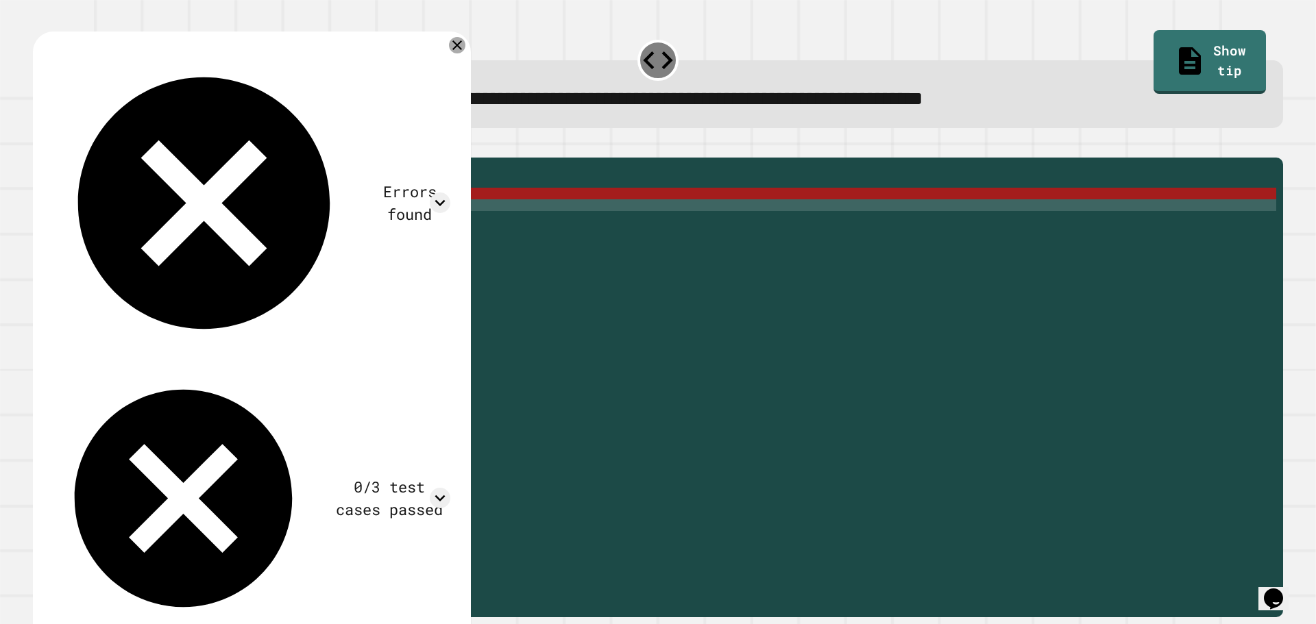
click at [451, 45] on icon at bounding box center [457, 45] width 16 height 16
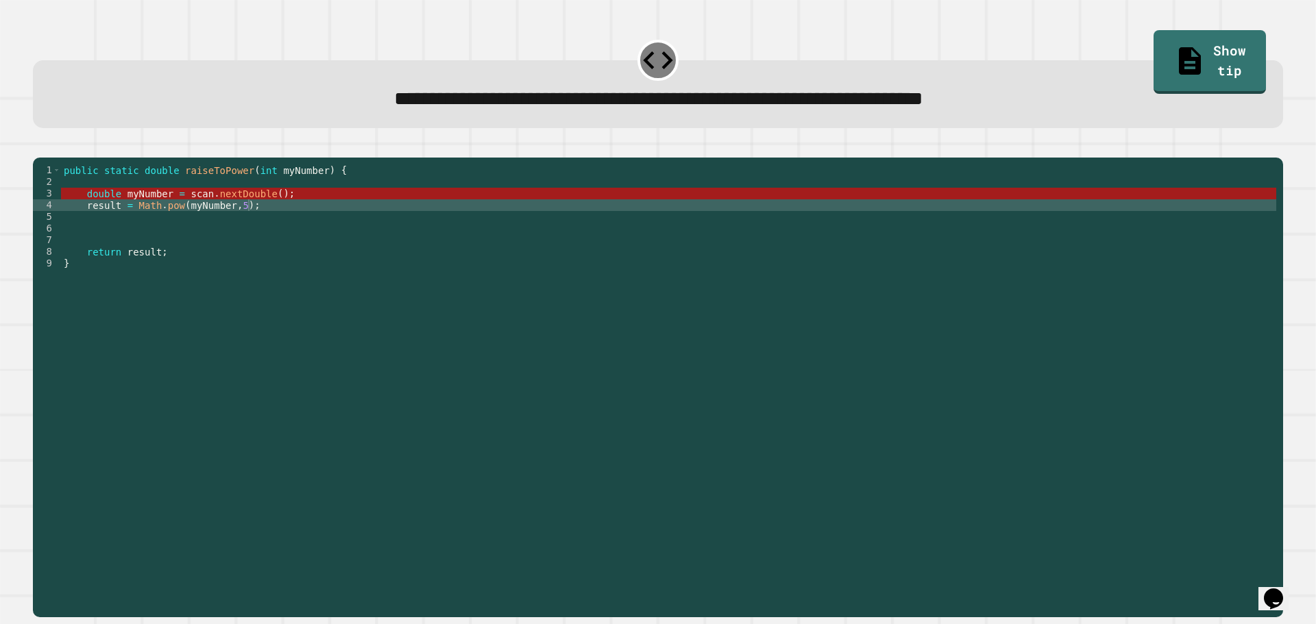
click at [521, 214] on div "public static double raiseToPower ( int myNumber ) { double myNumber = scan . n…" at bounding box center [668, 373] width 1215 height 419
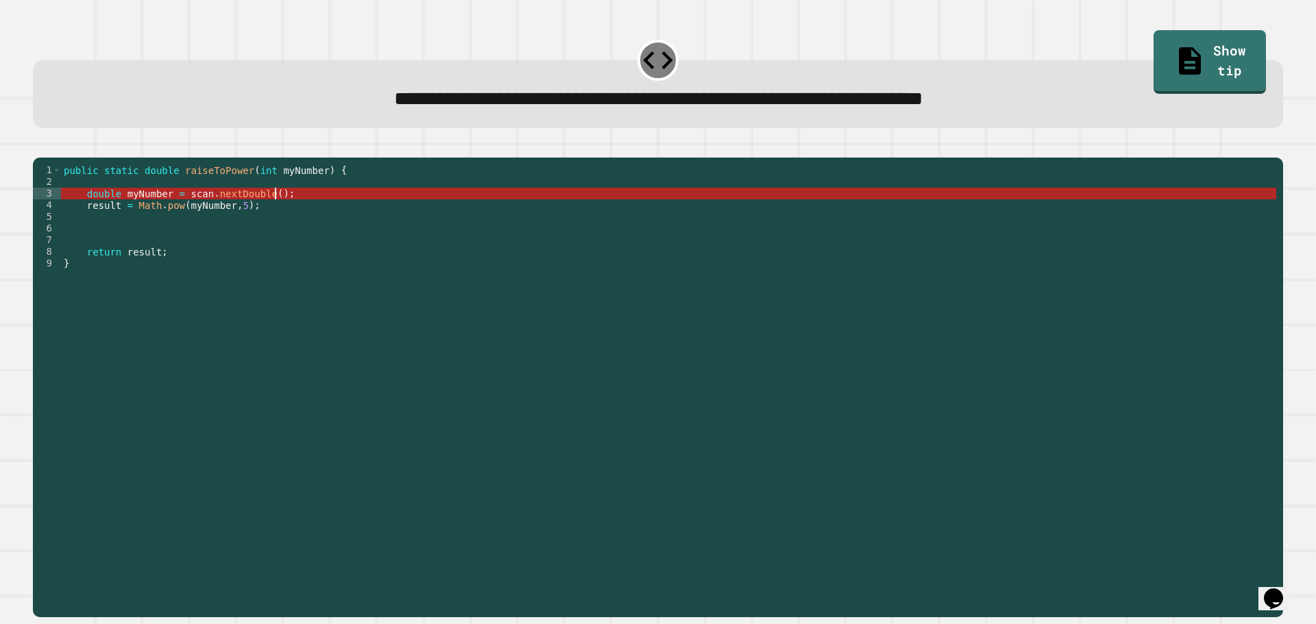
click at [315, 190] on div "public static double raiseToPower ( int myNumber ) { double myNumber = scan . n…" at bounding box center [668, 373] width 1215 height 419
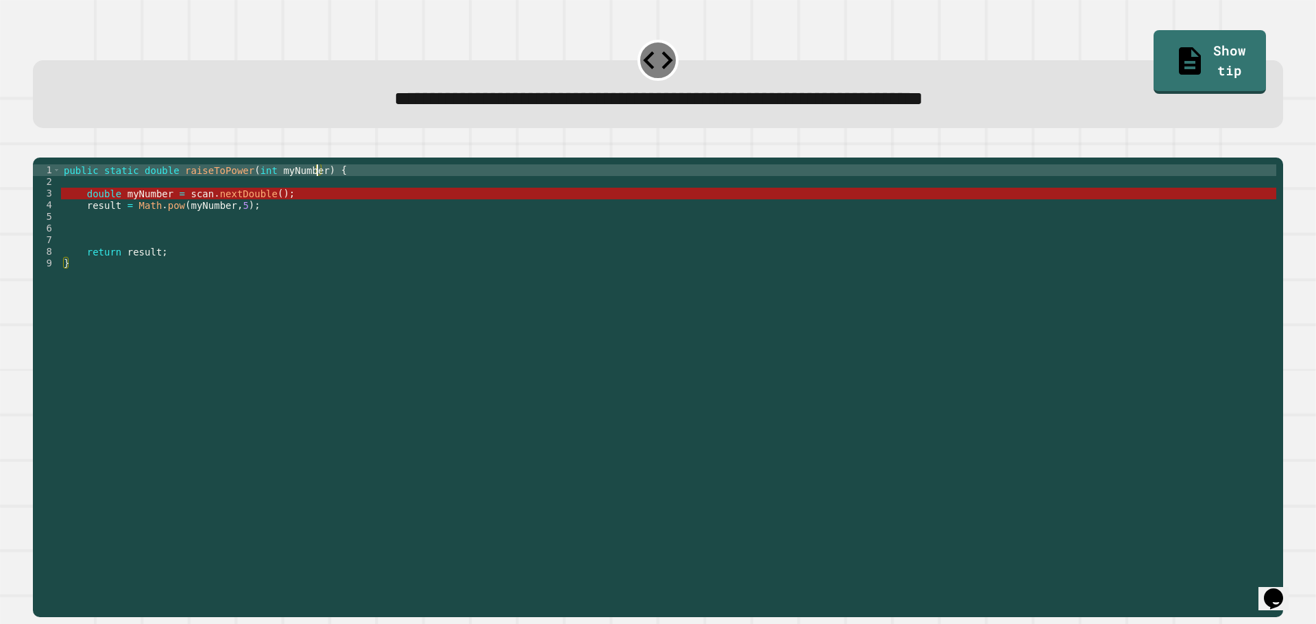
scroll to position [0, 0]
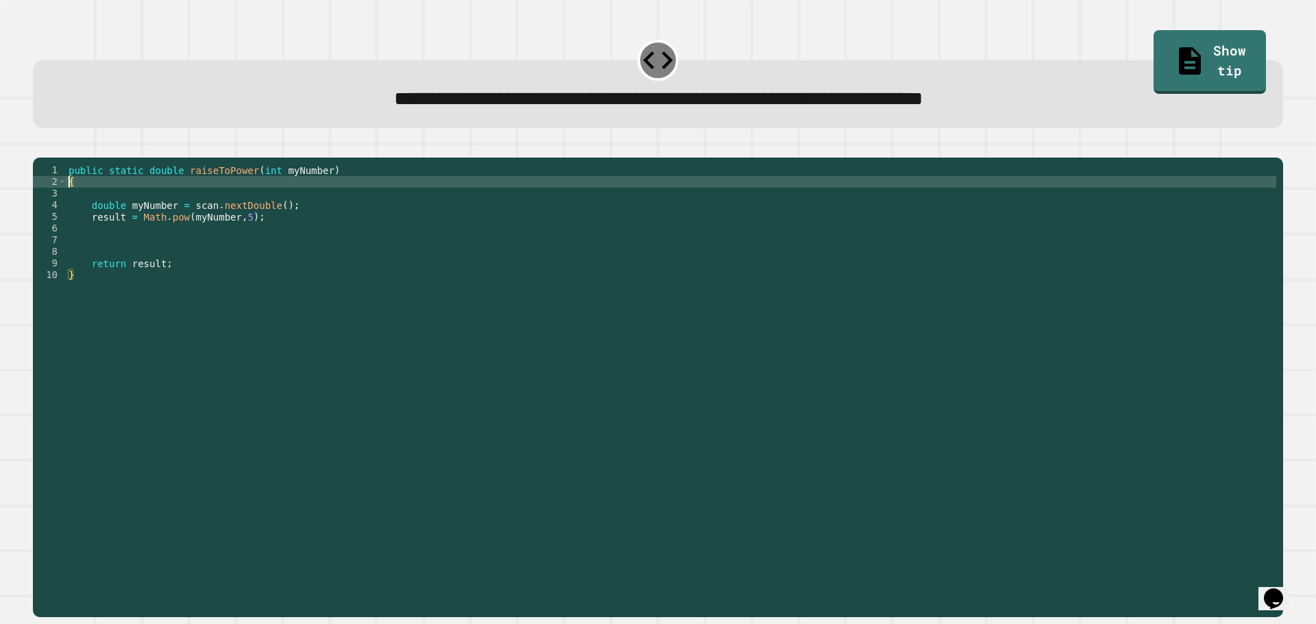
type textarea "*"
type textarea "**********"
click at [258, 227] on div "public static double raiseToPower ( int myNumber ) import java . util . Scanner…" at bounding box center [671, 373] width 1210 height 419
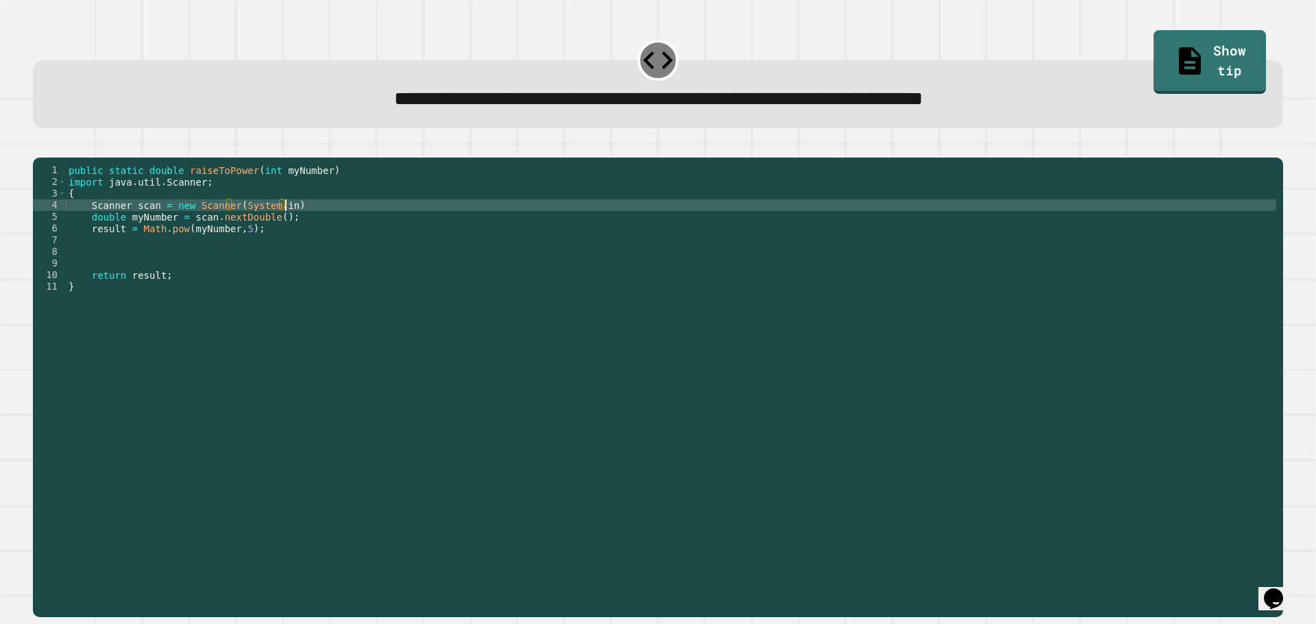
scroll to position [0, 15]
click at [53, 156] on icon "button" at bounding box center [49, 155] width 8 height 10
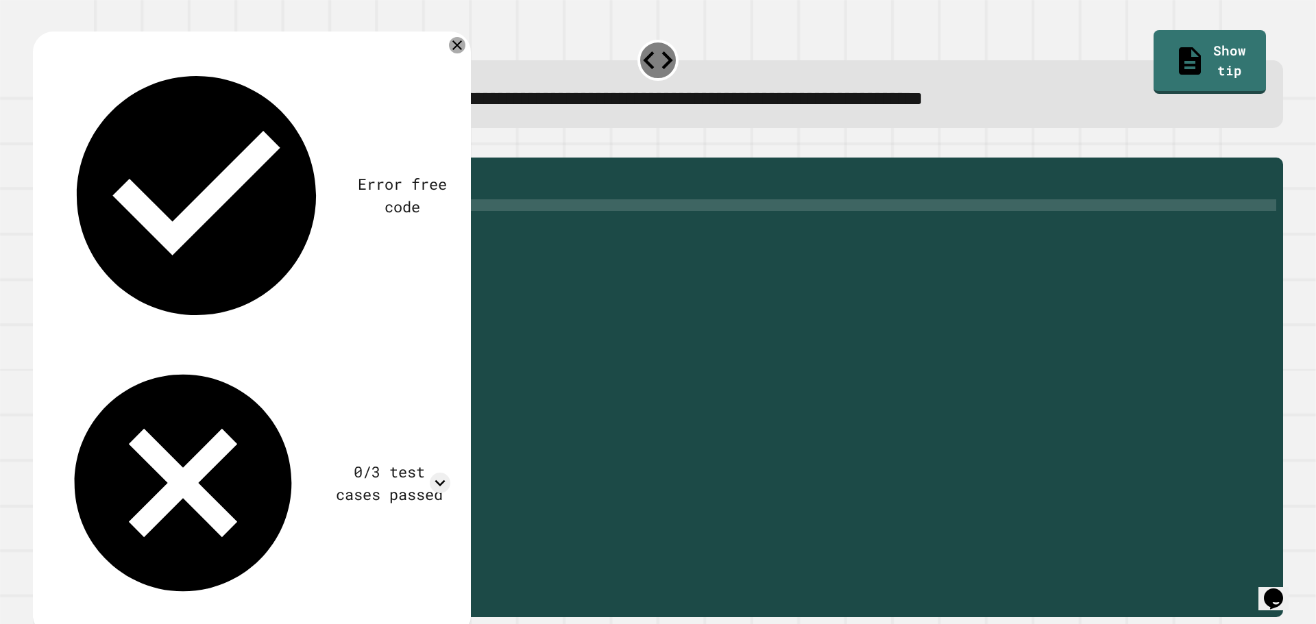
click at [455, 49] on icon at bounding box center [457, 45] width 16 height 16
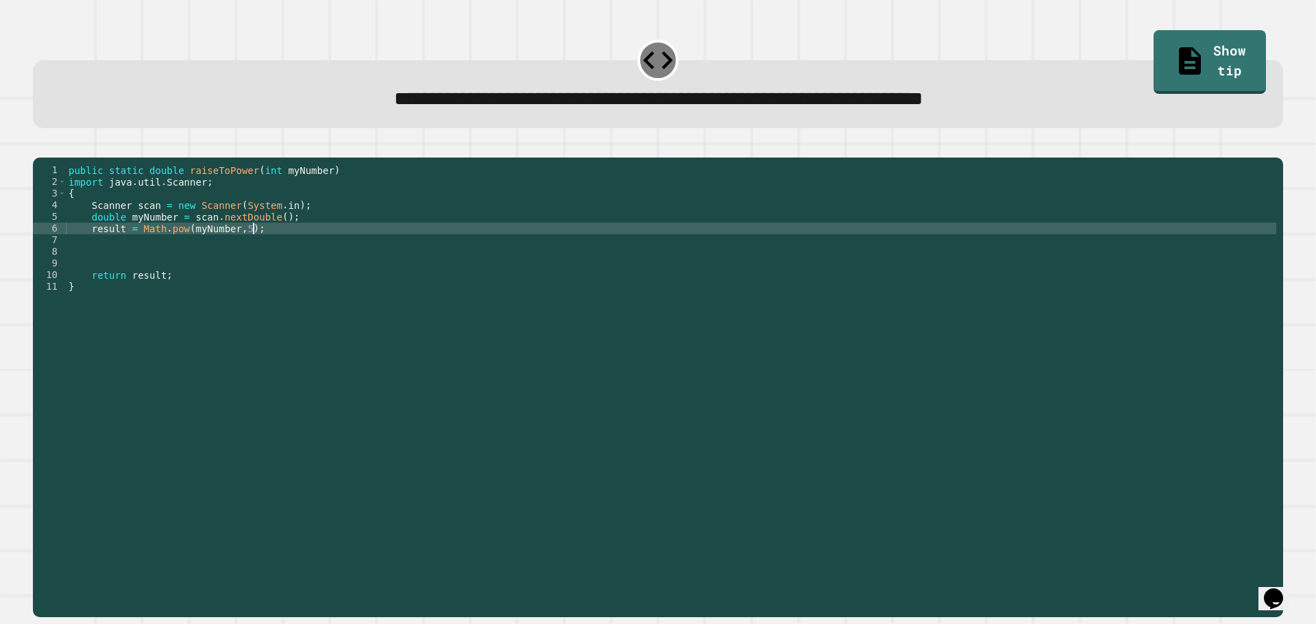
scroll to position [0, 12]
click at [273, 250] on div "public static double raiseToPower ( int myNumber ) import java . util . Scanner…" at bounding box center [671, 373] width 1210 height 419
type textarea "**********"
click at [40, 147] on icon "button" at bounding box center [40, 147] width 0 height 0
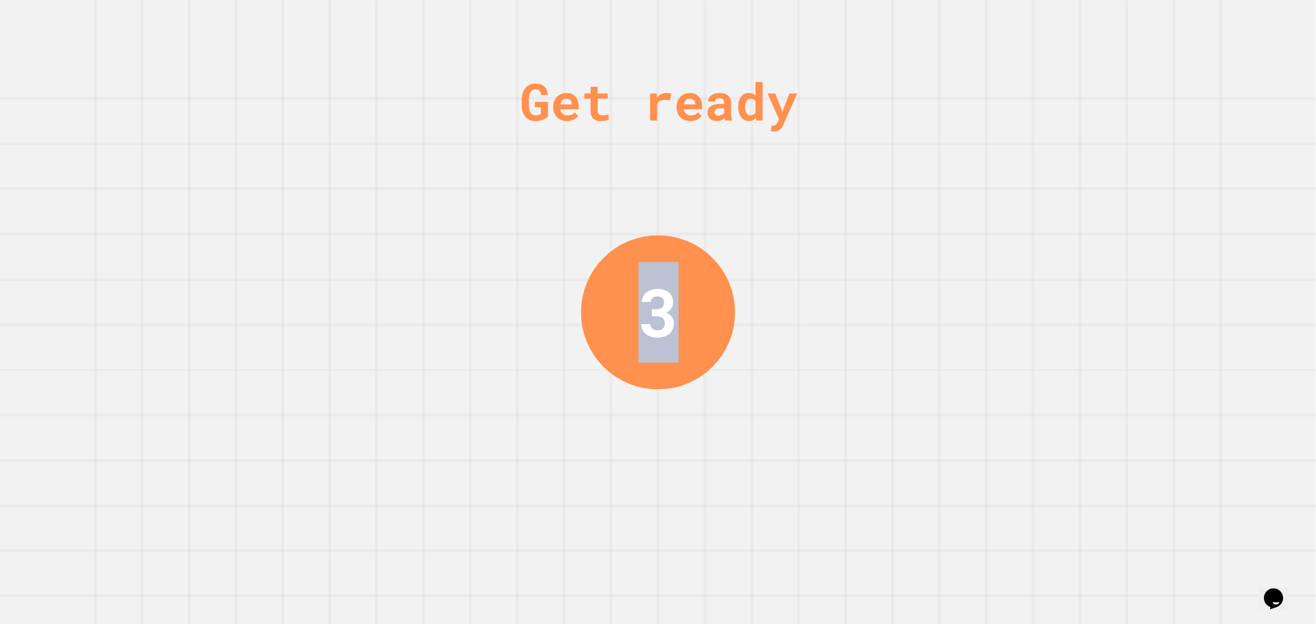
drag, startPoint x: 665, startPoint y: 304, endPoint x: 646, endPoint y: 312, distance: 20.5
click at [646, 312] on div "3" at bounding box center [658, 312] width 40 height 100
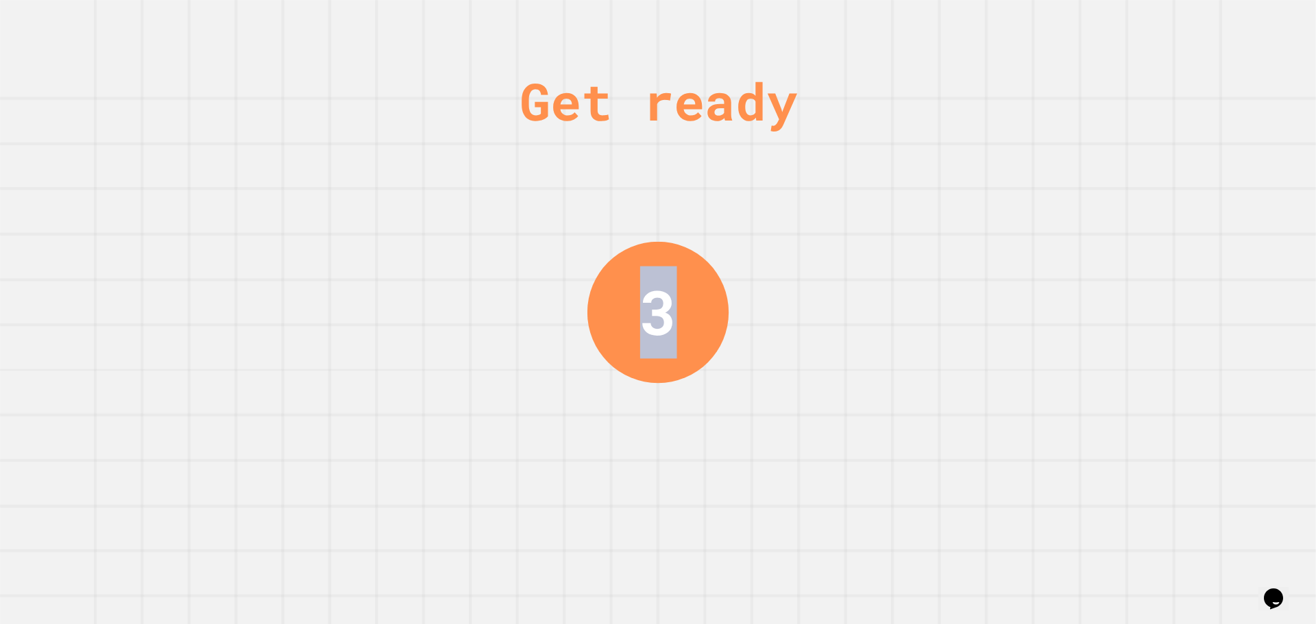
click at [646, 312] on div "3" at bounding box center [657, 312] width 37 height 92
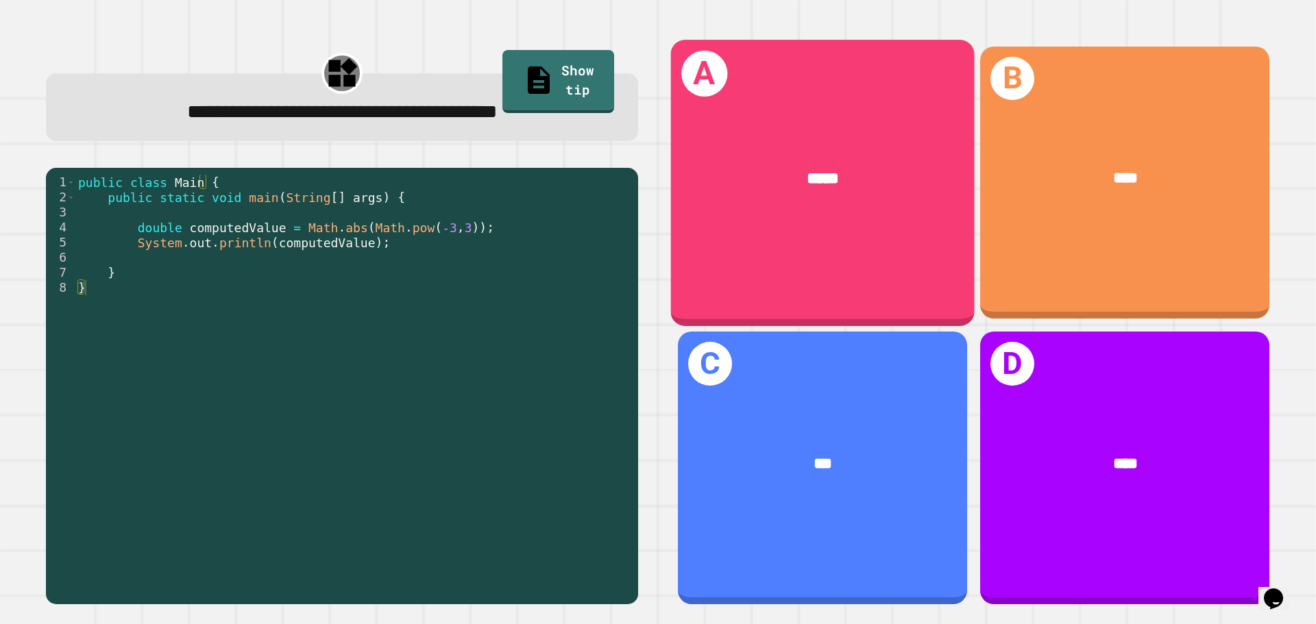
click at [789, 204] on div "*****" at bounding box center [823, 179] width 304 height 92
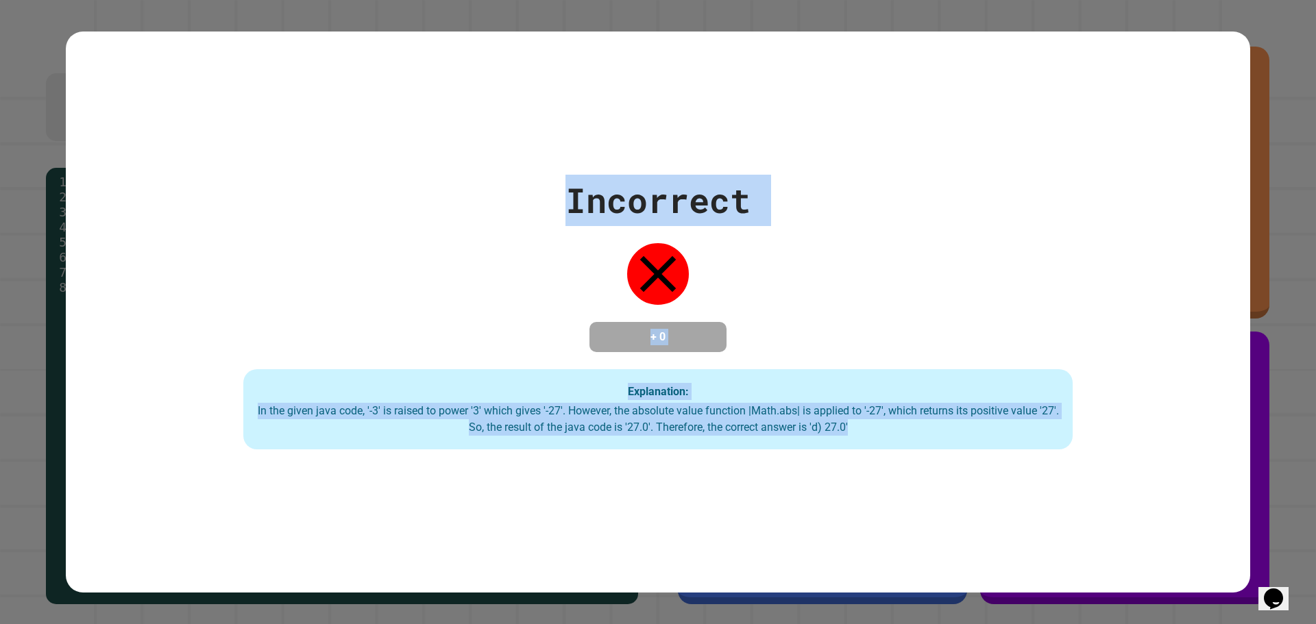
drag, startPoint x: 900, startPoint y: 482, endPoint x: 550, endPoint y: 186, distance: 458.5
click at [550, 186] on div "Incorrect + 0 Explanation: In the given java code, '-3' is raised to power '3' …" at bounding box center [658, 313] width 1184 height 562
click at [550, 186] on div "Incorrect + 0 Explanation: In the given java code, '-3' is raised to power '3' …" at bounding box center [658, 312] width 1184 height 275
drag, startPoint x: 541, startPoint y: 190, endPoint x: 861, endPoint y: 498, distance: 443.9
click at [861, 498] on div "Incorrect + 0 Explanation: In the given java code, '-3' is raised to power '3' …" at bounding box center [658, 313] width 1184 height 562
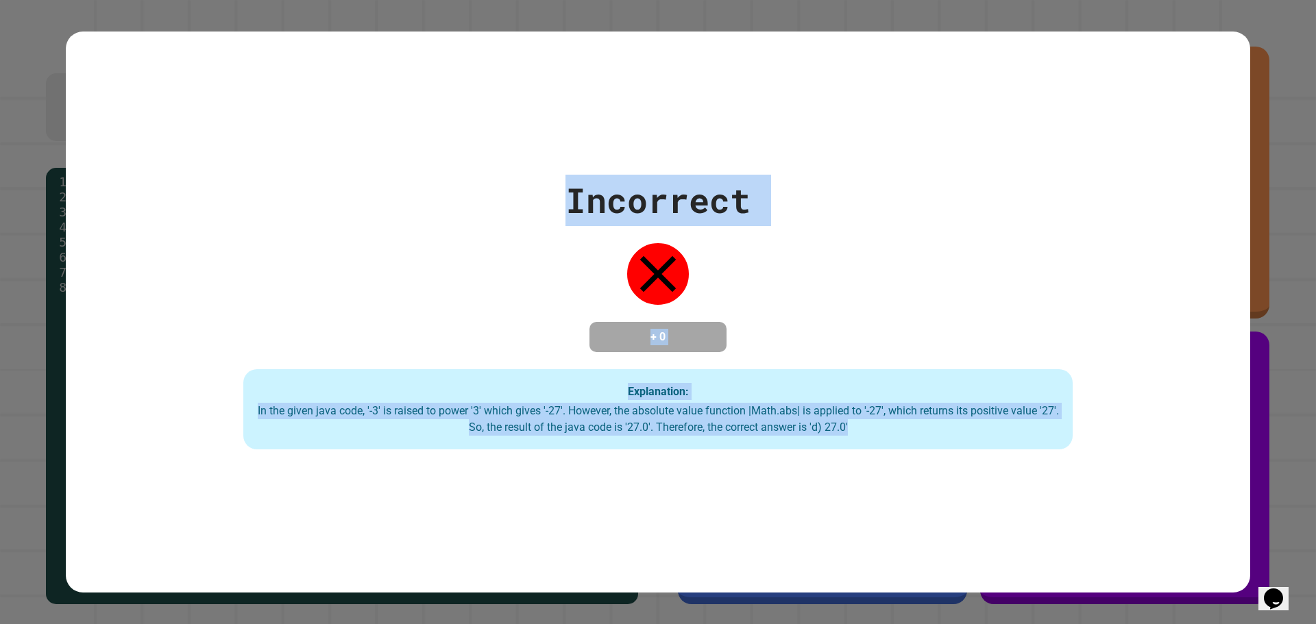
click at [861, 498] on div "Incorrect + 0 Explanation: In the given java code, '-3' is raised to power '3' …" at bounding box center [658, 313] width 1184 height 562
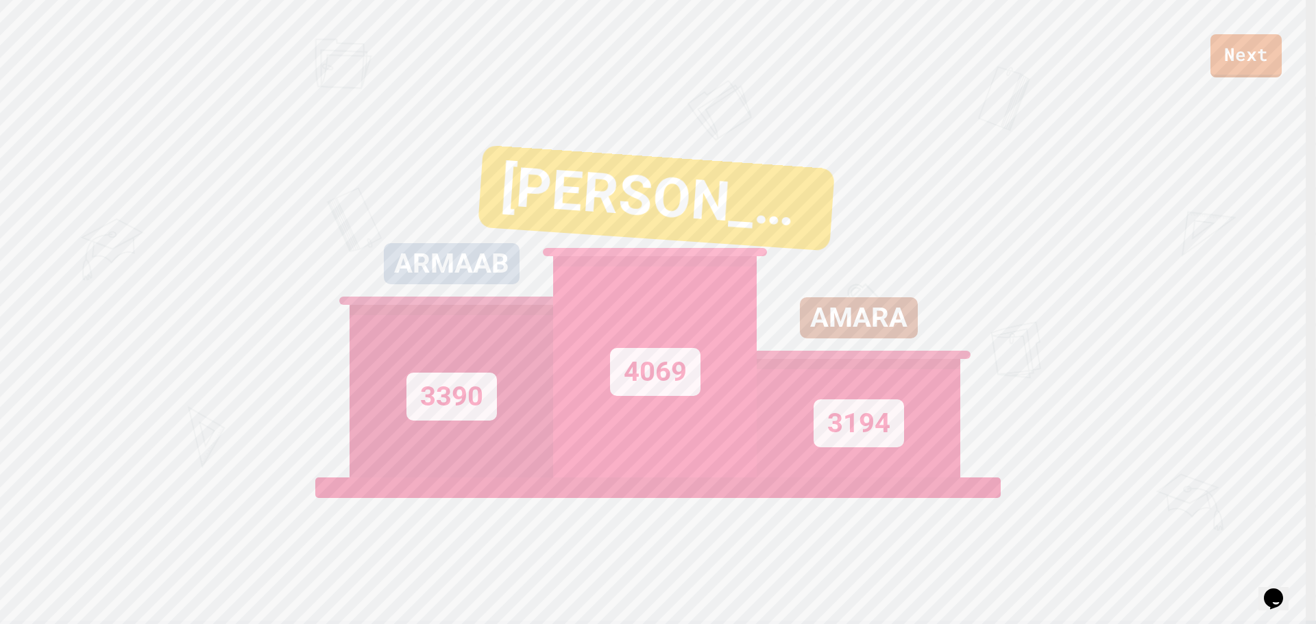
scroll to position [0, 0]
